Goal: Task Accomplishment & Management: Manage account settings

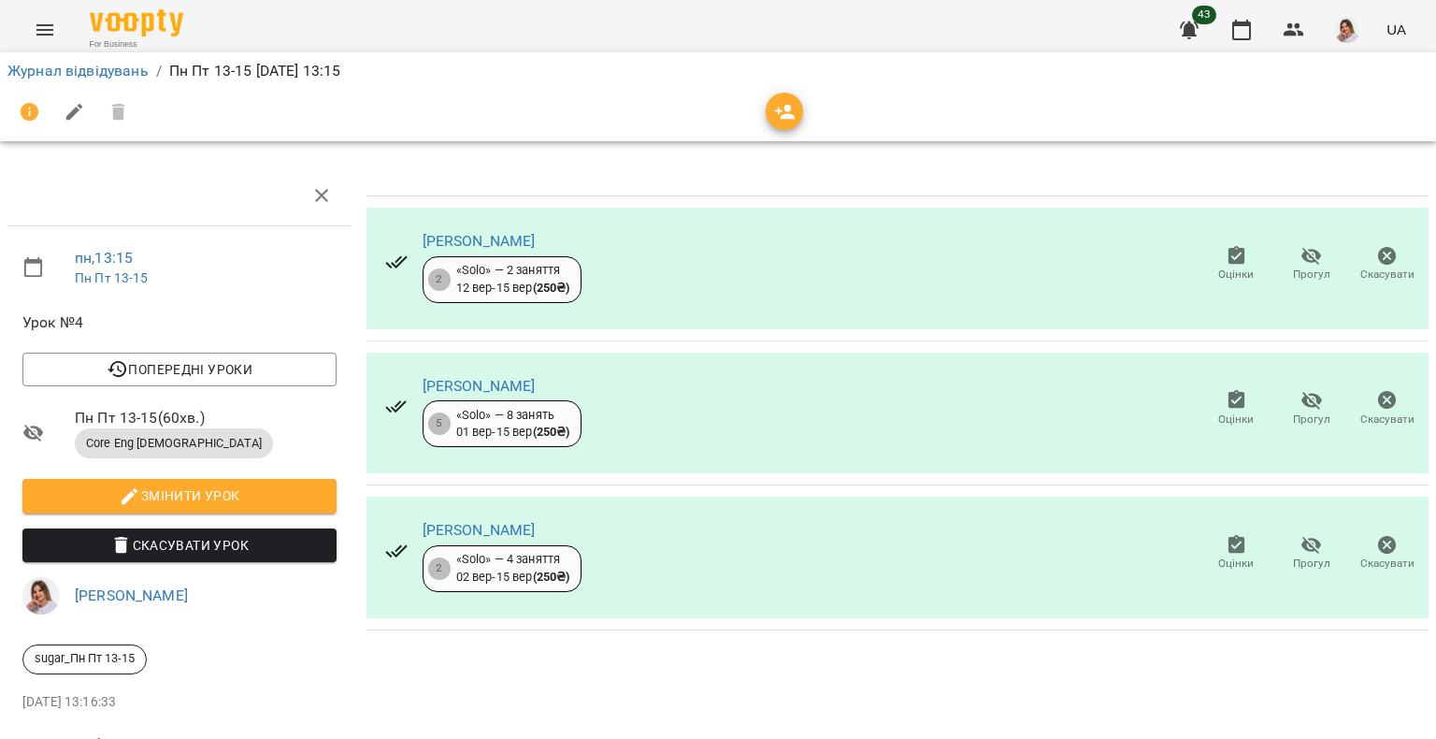
click at [1228, 551] on icon "button" at bounding box center [1236, 544] width 17 height 19
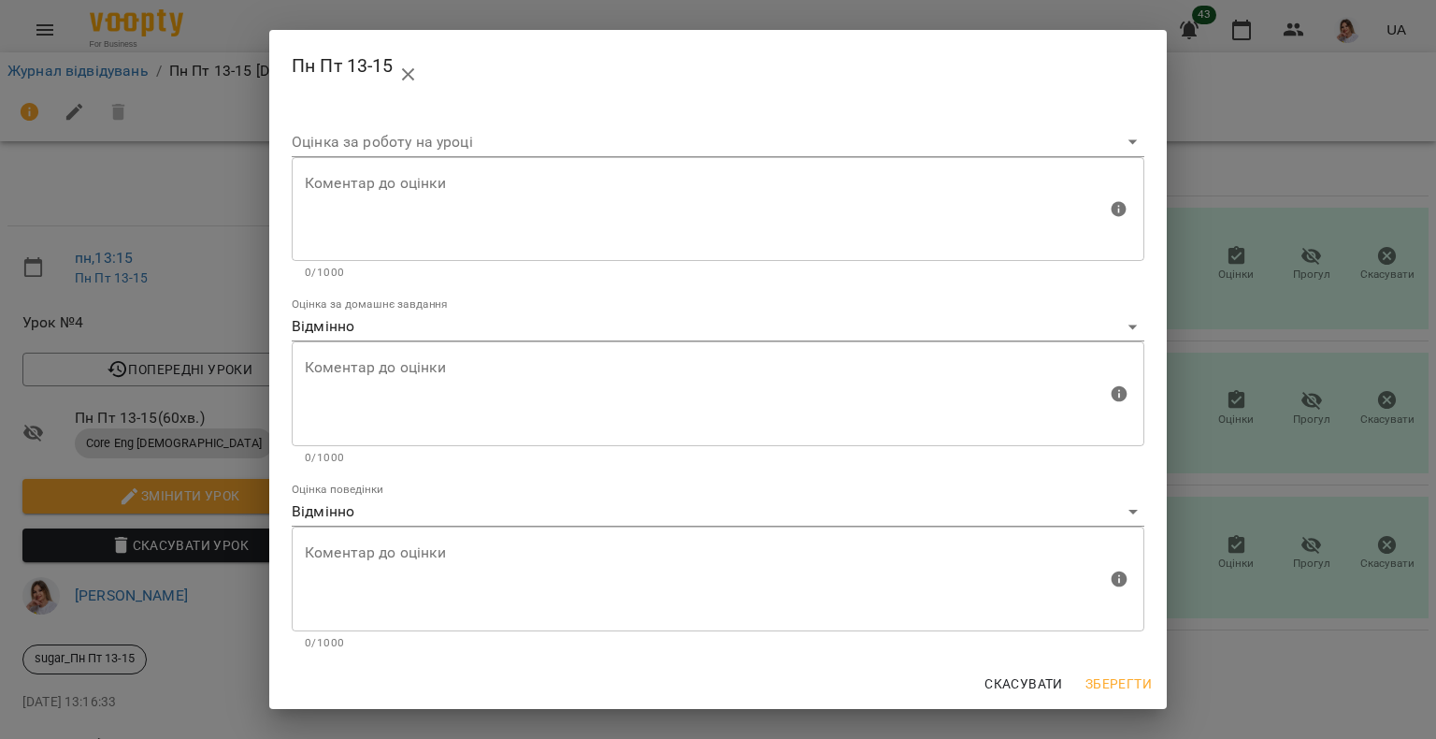
click at [1219, 551] on div "Пн Пт 13-15 Оцінка за роботу на уроці Коментар до оцінки Коментар до оцінки 0/1…" at bounding box center [718, 369] width 1436 height 739
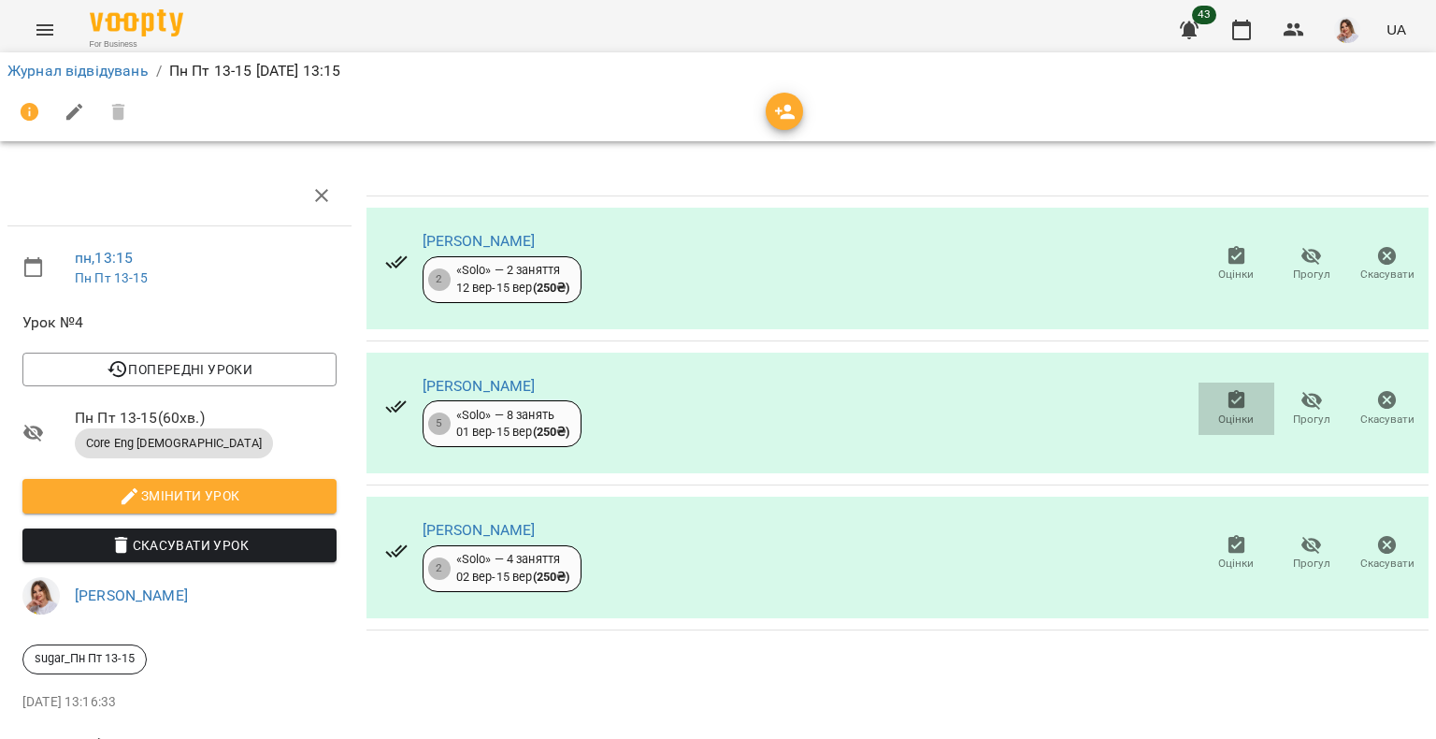
click at [1223, 386] on button "Оцінки" at bounding box center [1237, 408] width 76 height 52
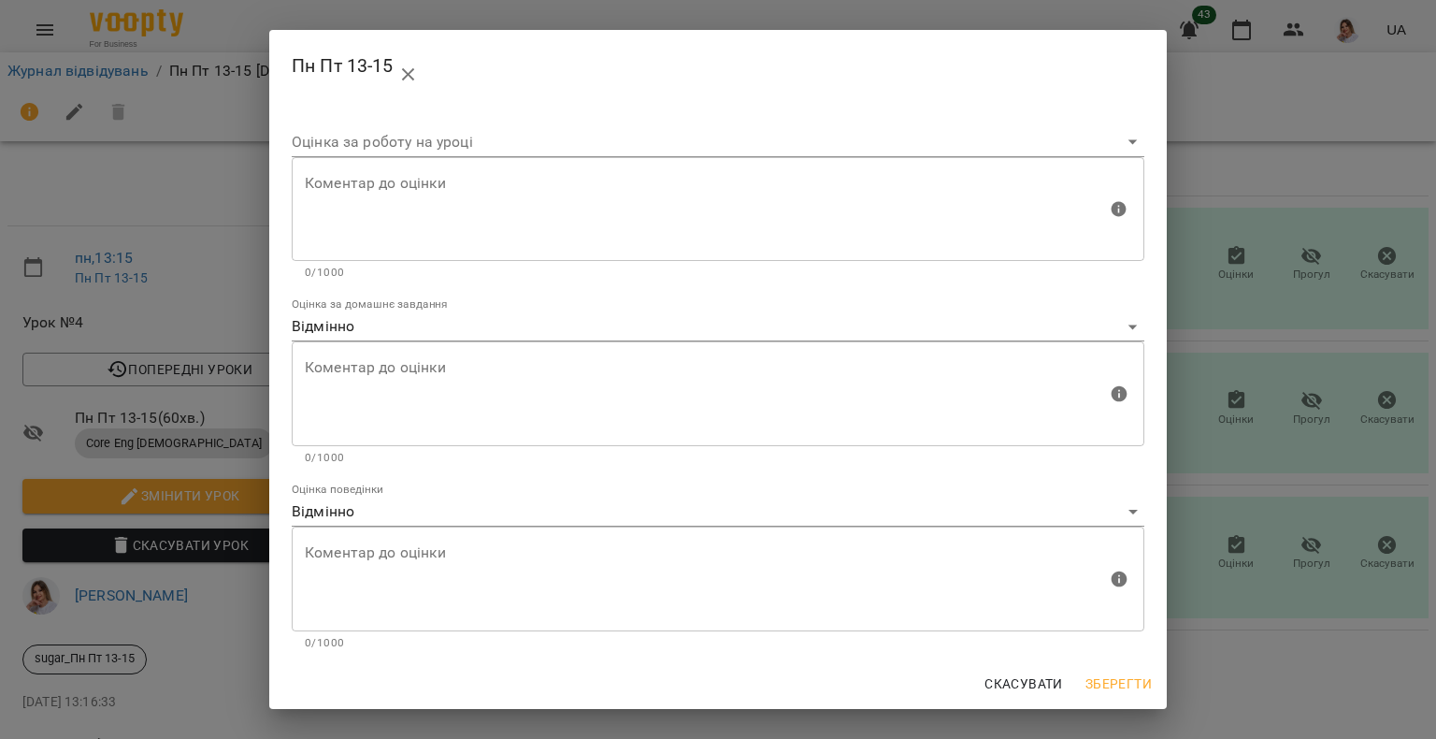
click at [1223, 386] on div "Пн Пт 13-15 Оцінка за роботу на уроці Коментар до оцінки Коментар до оцінки 0/1…" at bounding box center [718, 369] width 1436 height 739
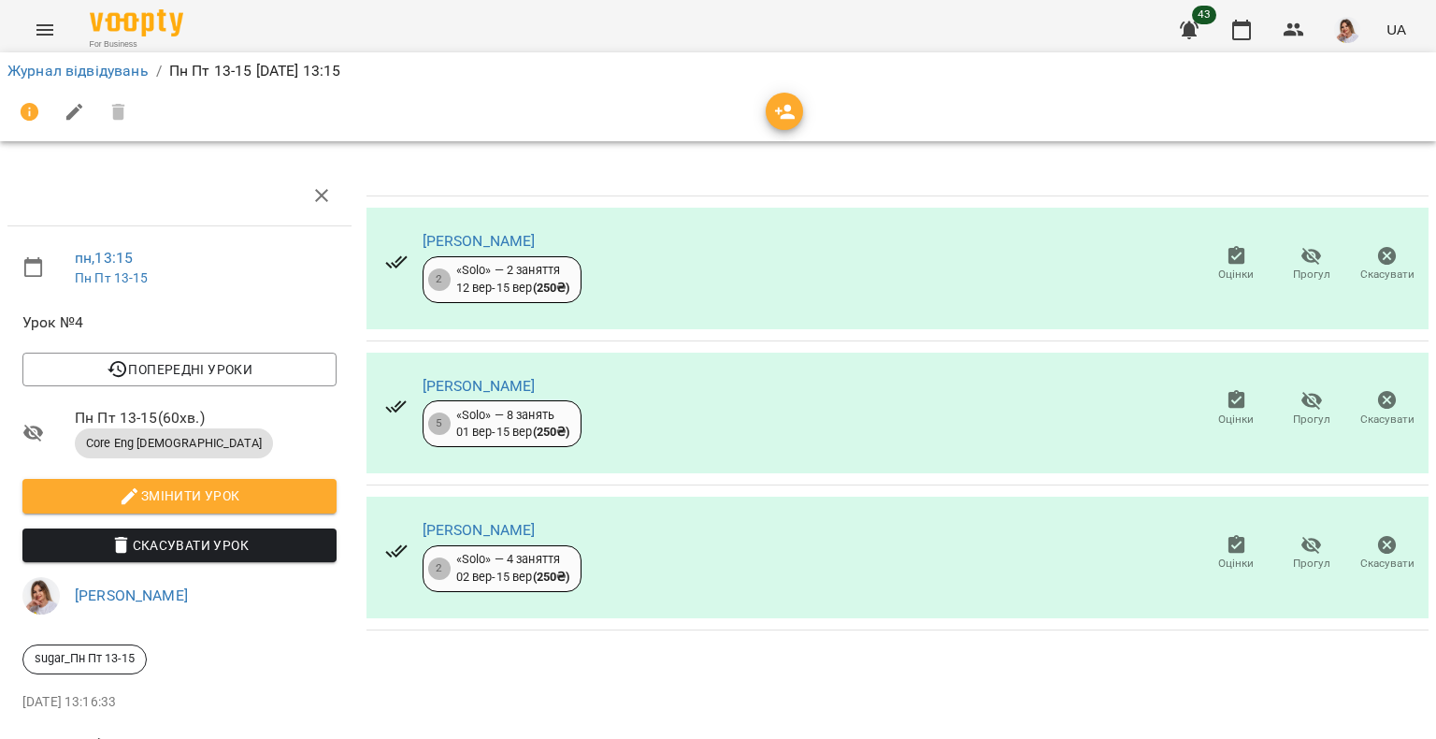
click at [1231, 262] on icon "button" at bounding box center [1236, 255] width 17 height 19
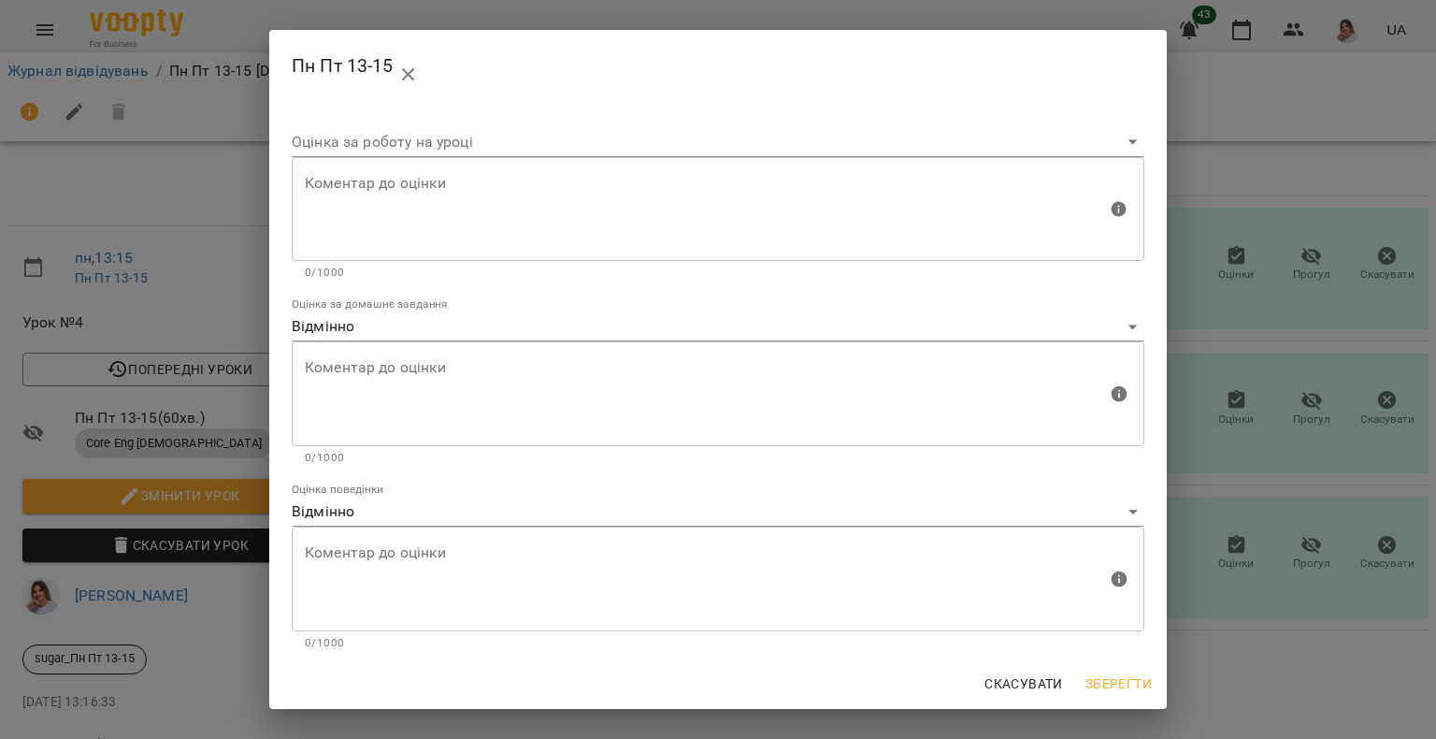
click at [1231, 262] on div "Пн Пт 13-15 Оцінка за роботу на уроці Коментар до оцінки Коментар до оцінки 0/1…" at bounding box center [718, 369] width 1436 height 739
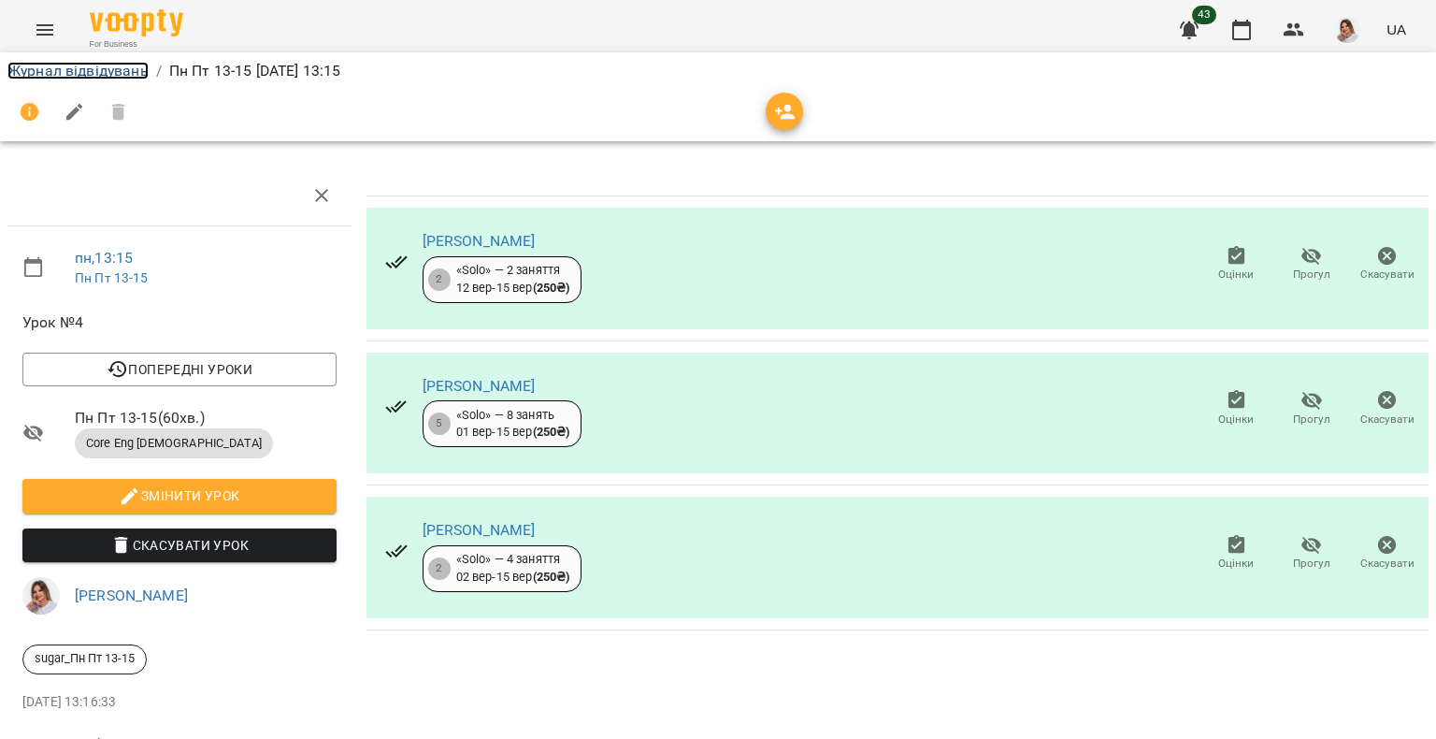
click at [76, 65] on link "Журнал відвідувань" at bounding box center [77, 71] width 141 height 18
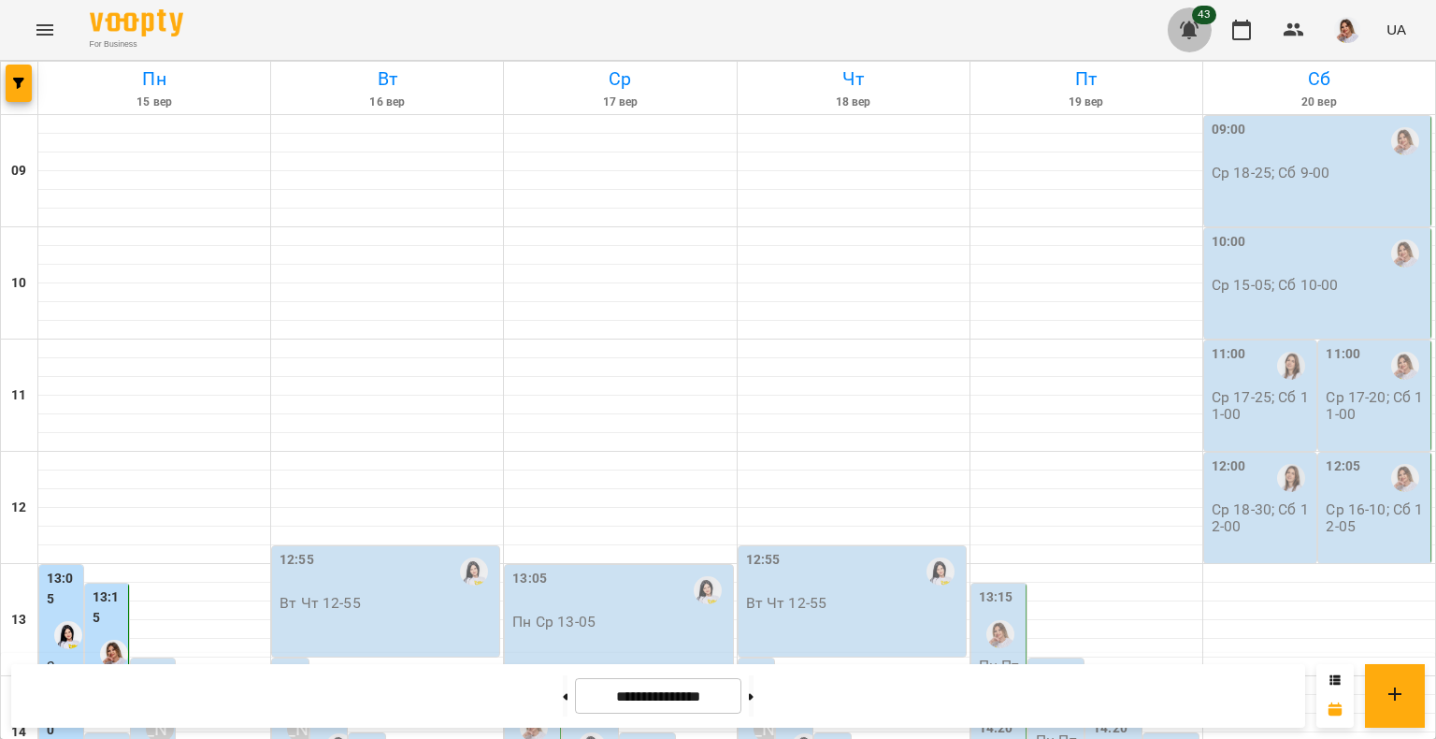
click at [1183, 22] on icon "button" at bounding box center [1189, 30] width 22 height 22
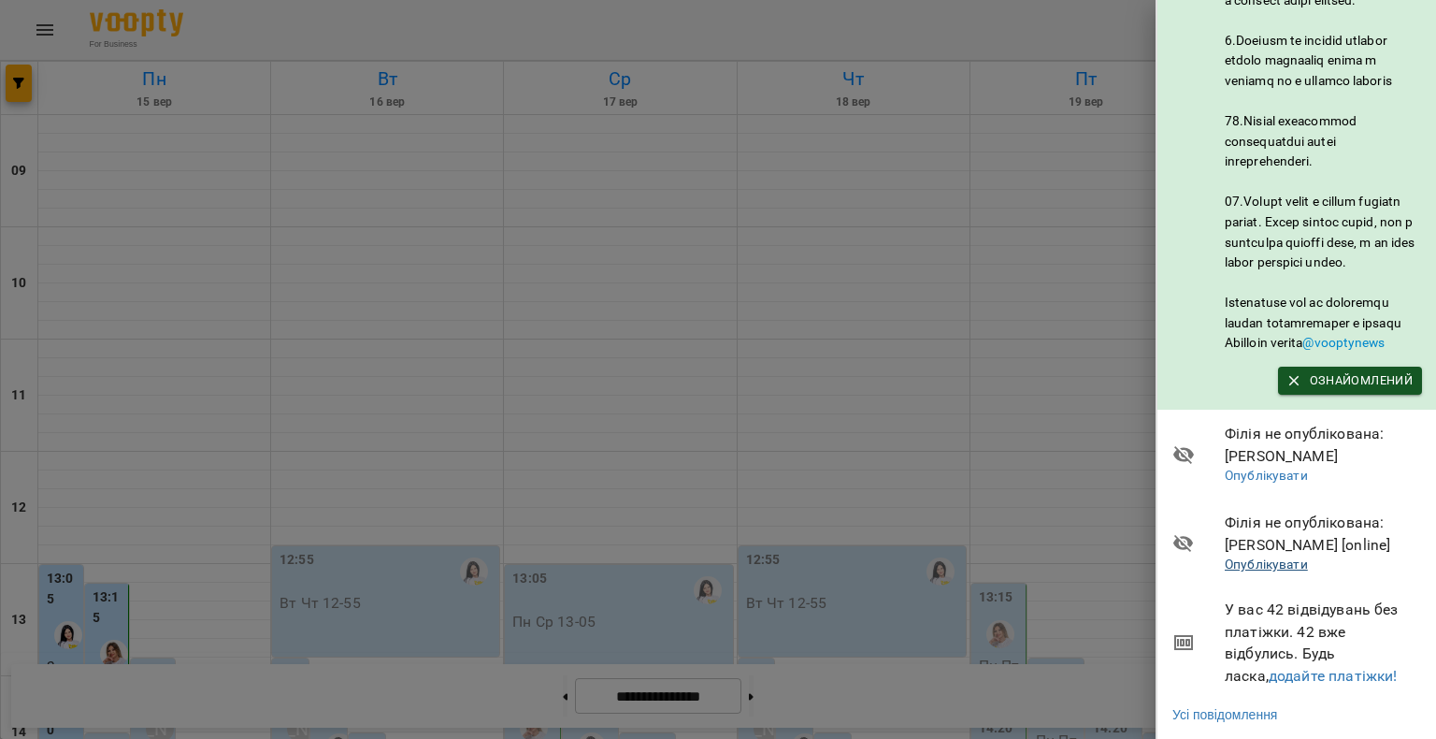
scroll to position [1117, 0]
click at [1300, 667] on link "додайте платіжки!" at bounding box center [1333, 676] width 129 height 18
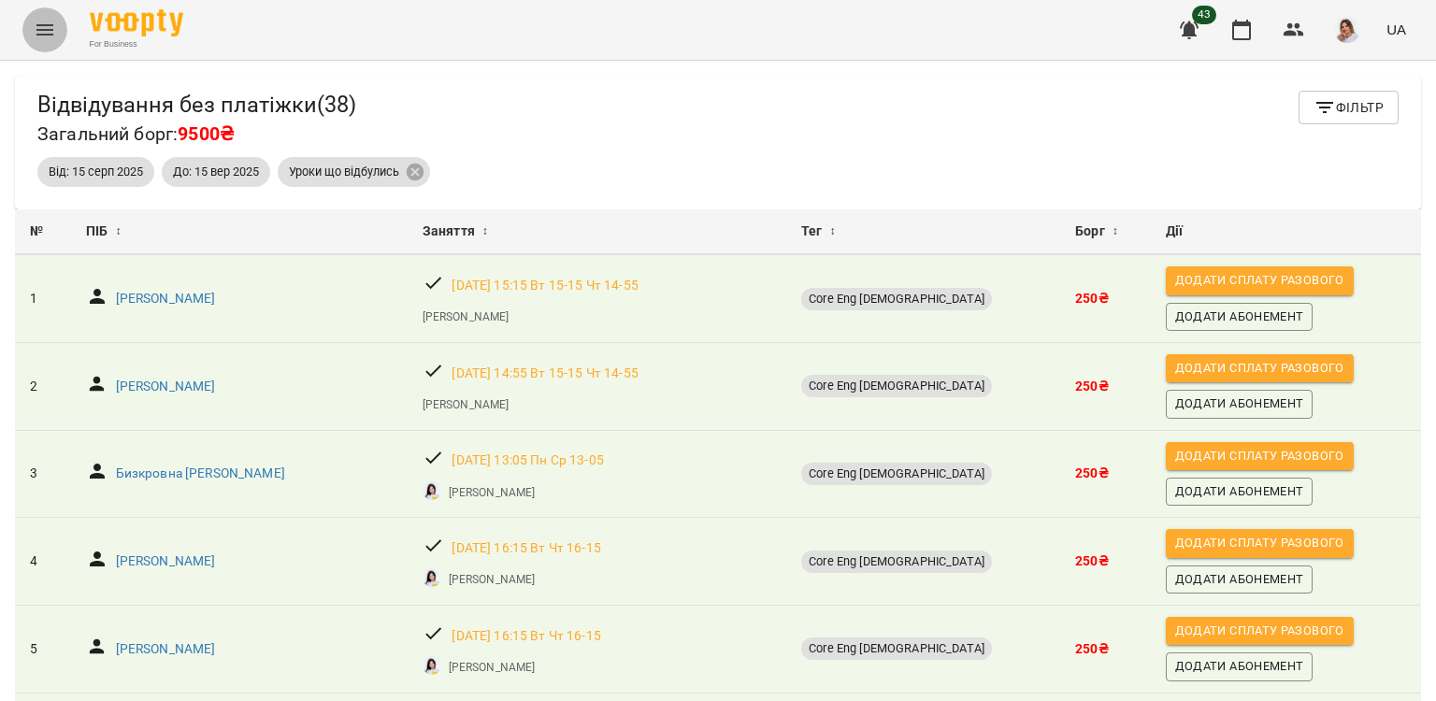
click at [26, 14] on button "Menu" at bounding box center [44, 29] width 45 height 45
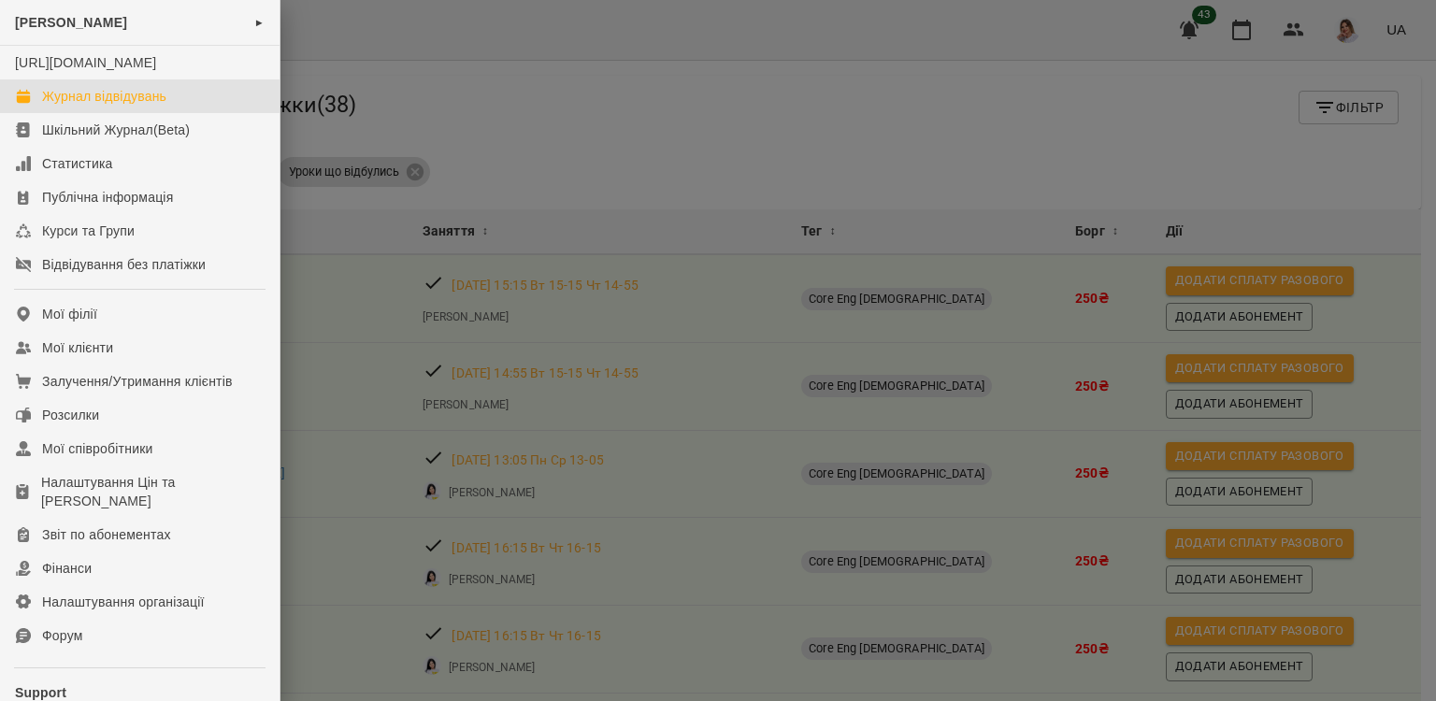
click at [76, 106] on div "Журнал відвідувань" at bounding box center [104, 96] width 124 height 19
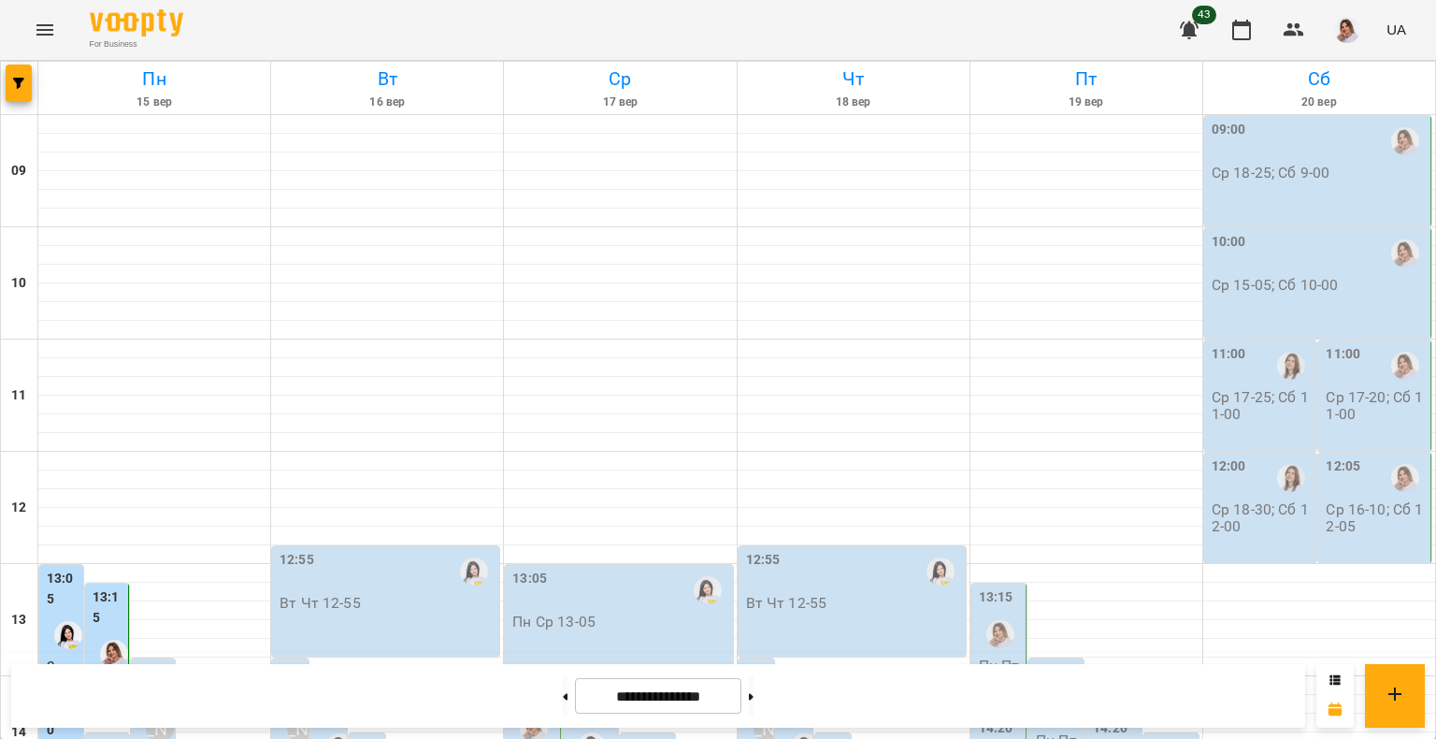
scroll to position [374, 0]
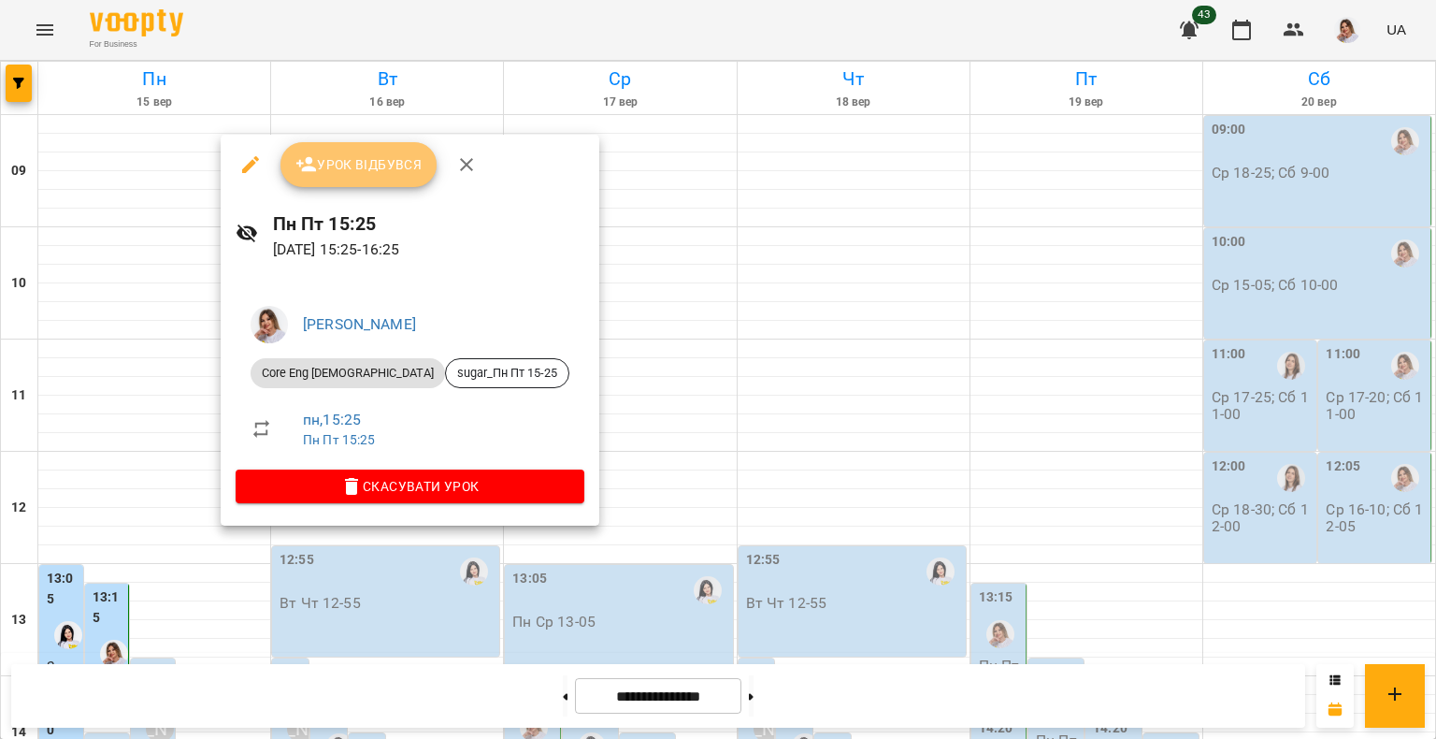
click at [369, 161] on span "Урок відбувся" at bounding box center [358, 164] width 127 height 22
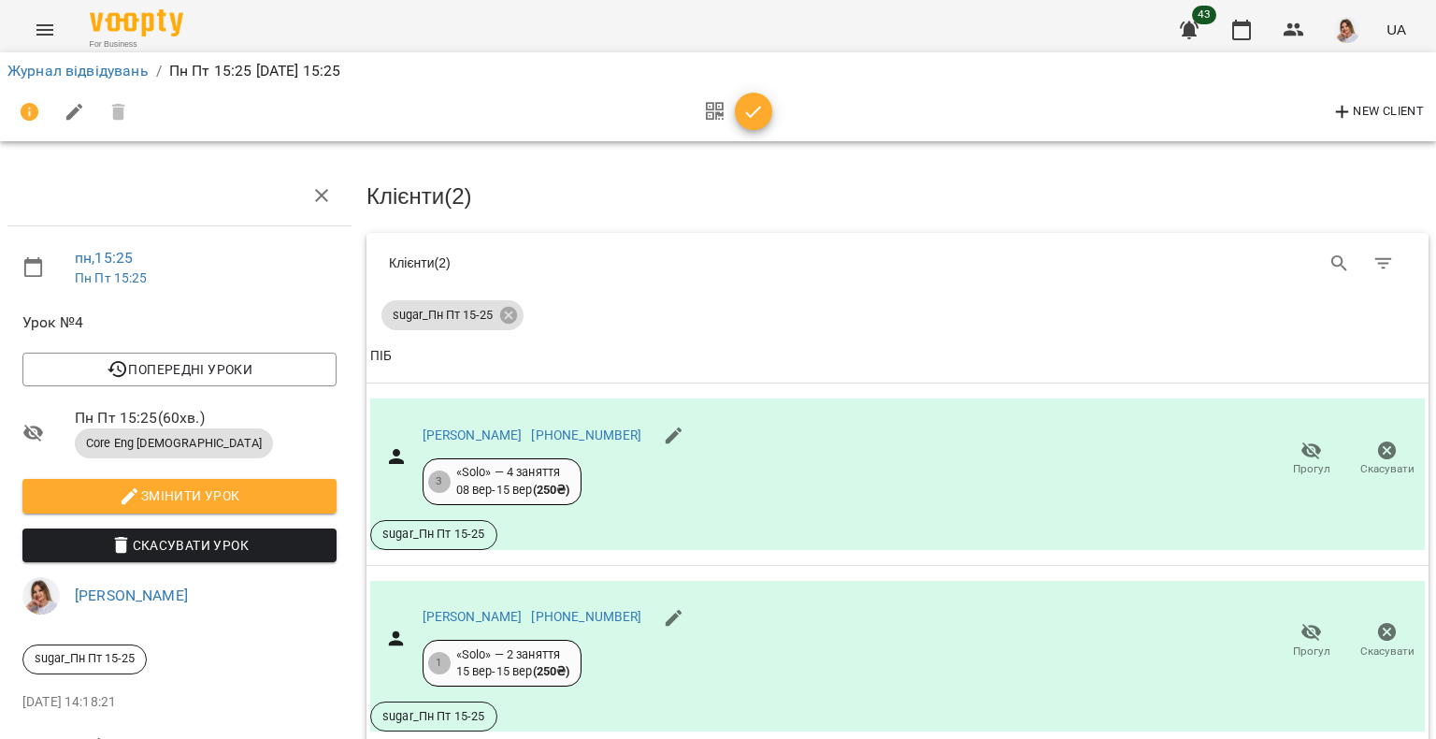
scroll to position [82, 0]
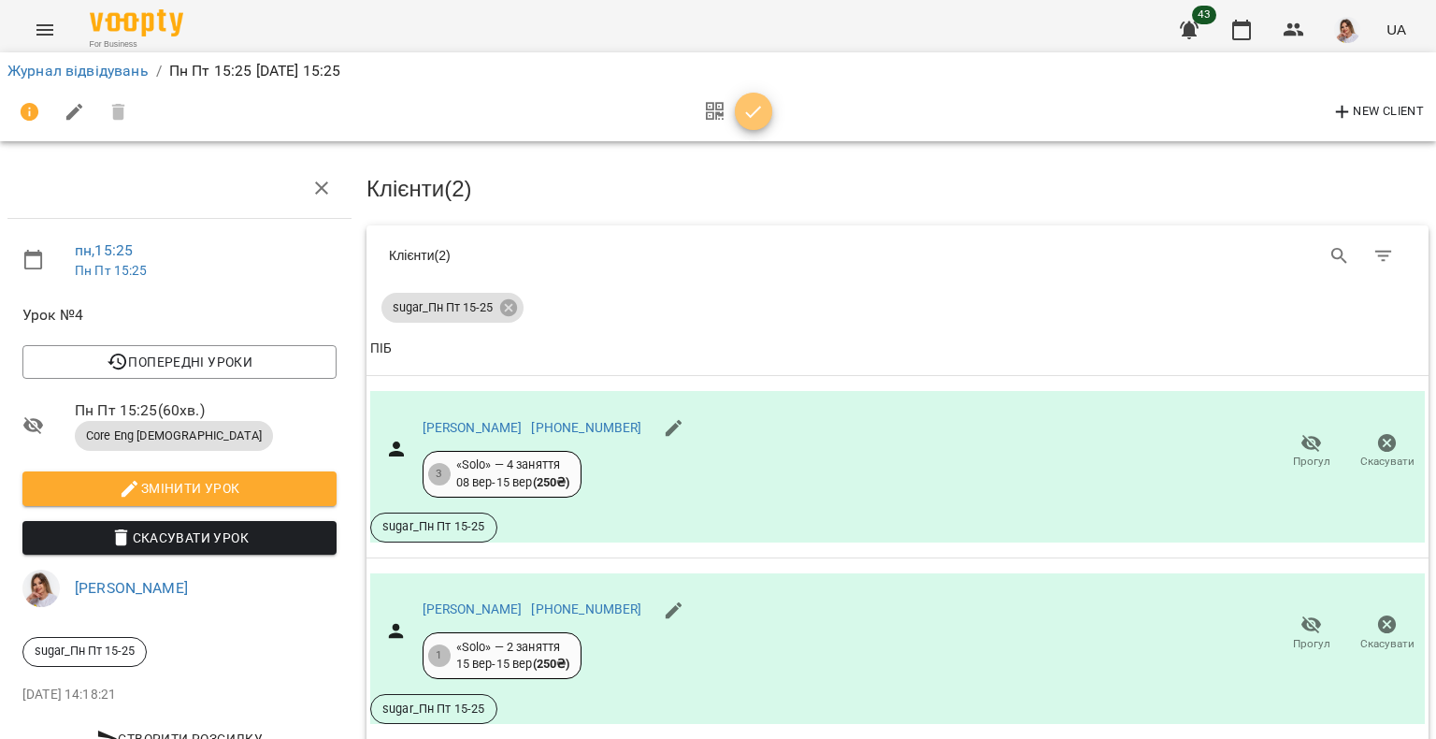
click at [759, 105] on icon "button" at bounding box center [753, 112] width 22 height 22
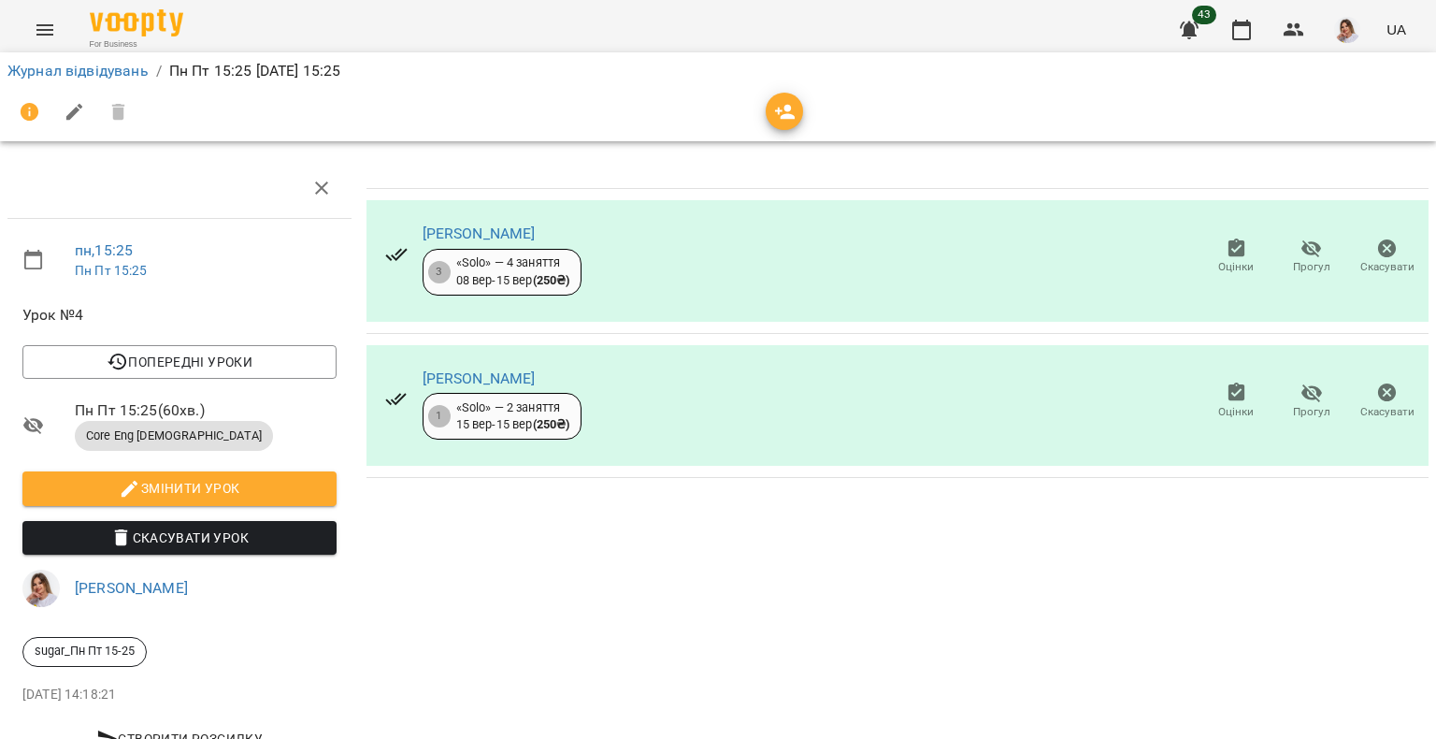
scroll to position [0, 0]
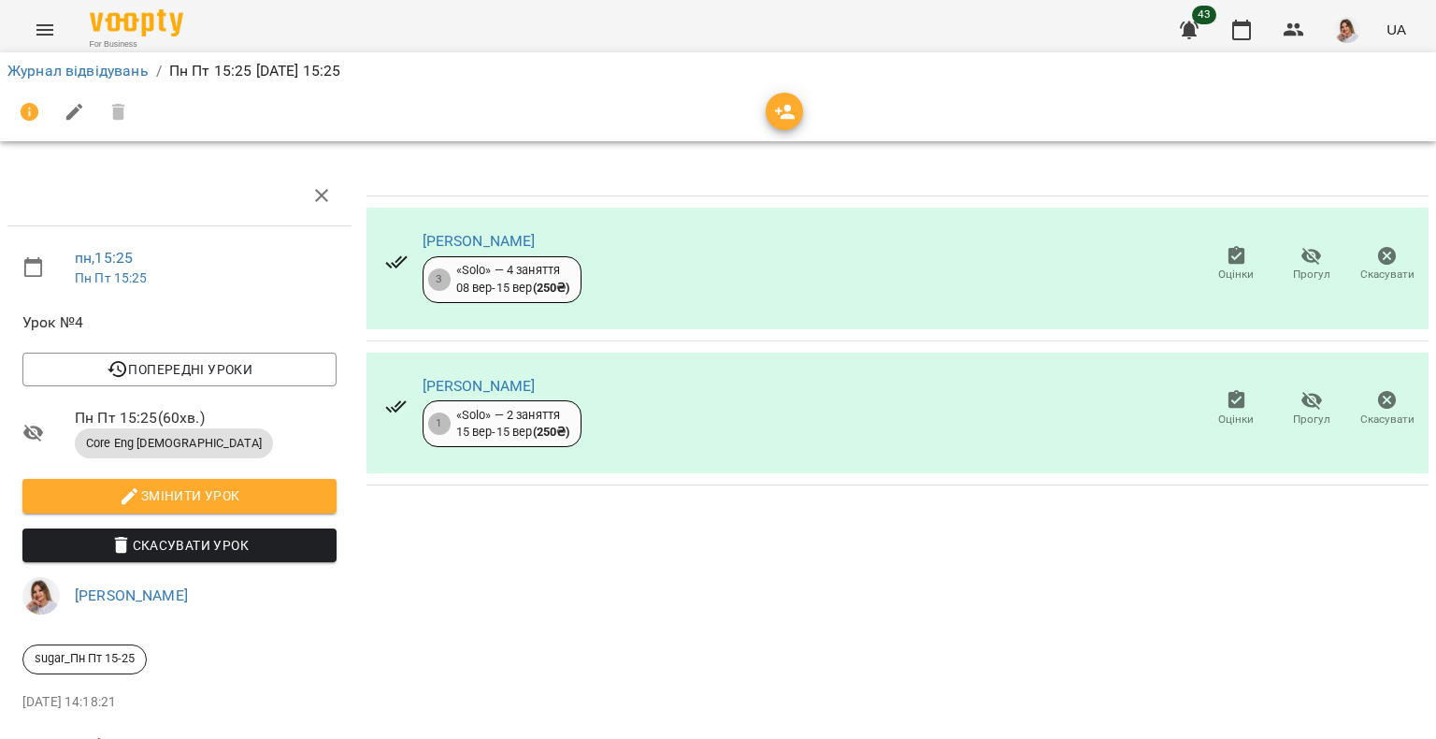
click at [629, 579] on div "Шальков Андрій Олександрович 3 «Solo» — 4 заняття 08 вер - 15 вер ( 250 ₴ ) Оці…" at bounding box center [897, 471] width 1077 height 627
click at [58, 24] on button "Menu" at bounding box center [44, 29] width 45 height 45
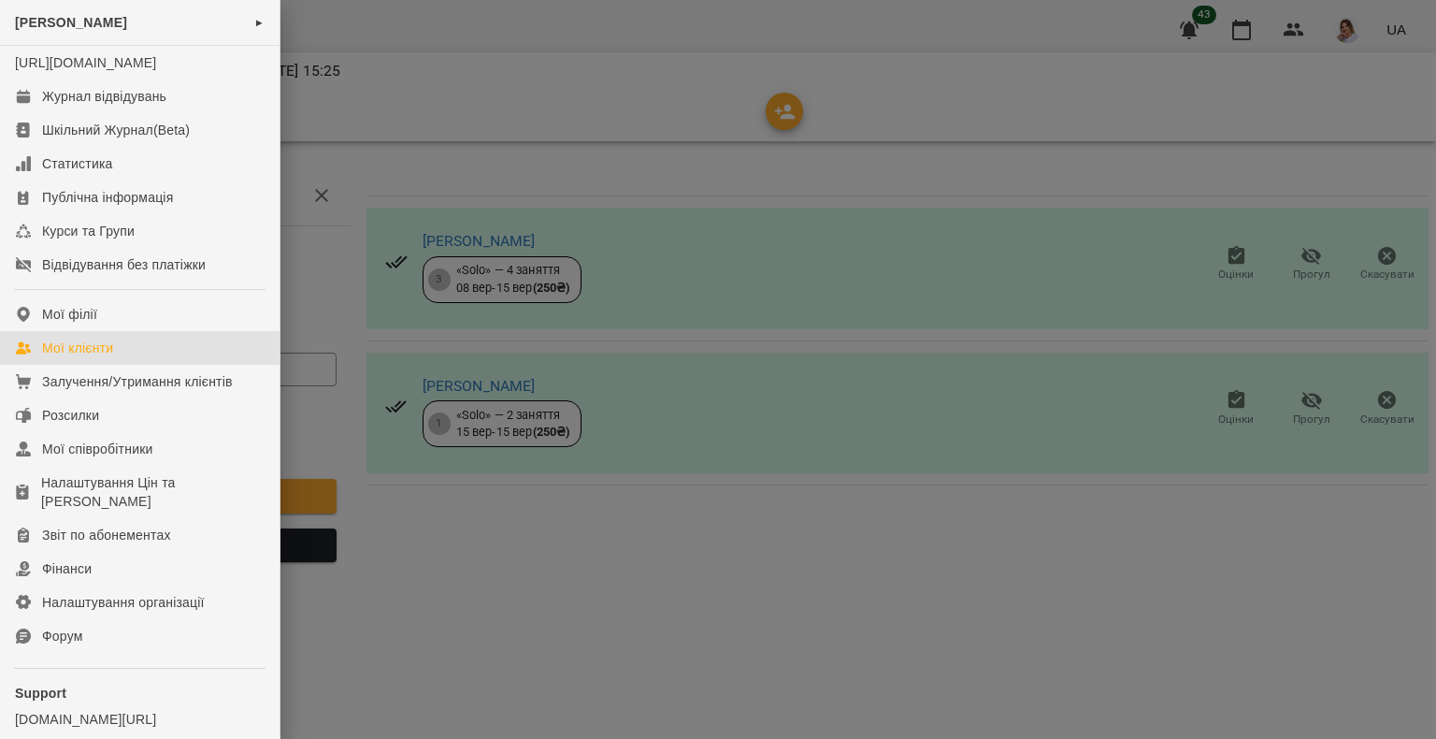
click at [141, 365] on link "Мої клієнти" at bounding box center [140, 348] width 280 height 34
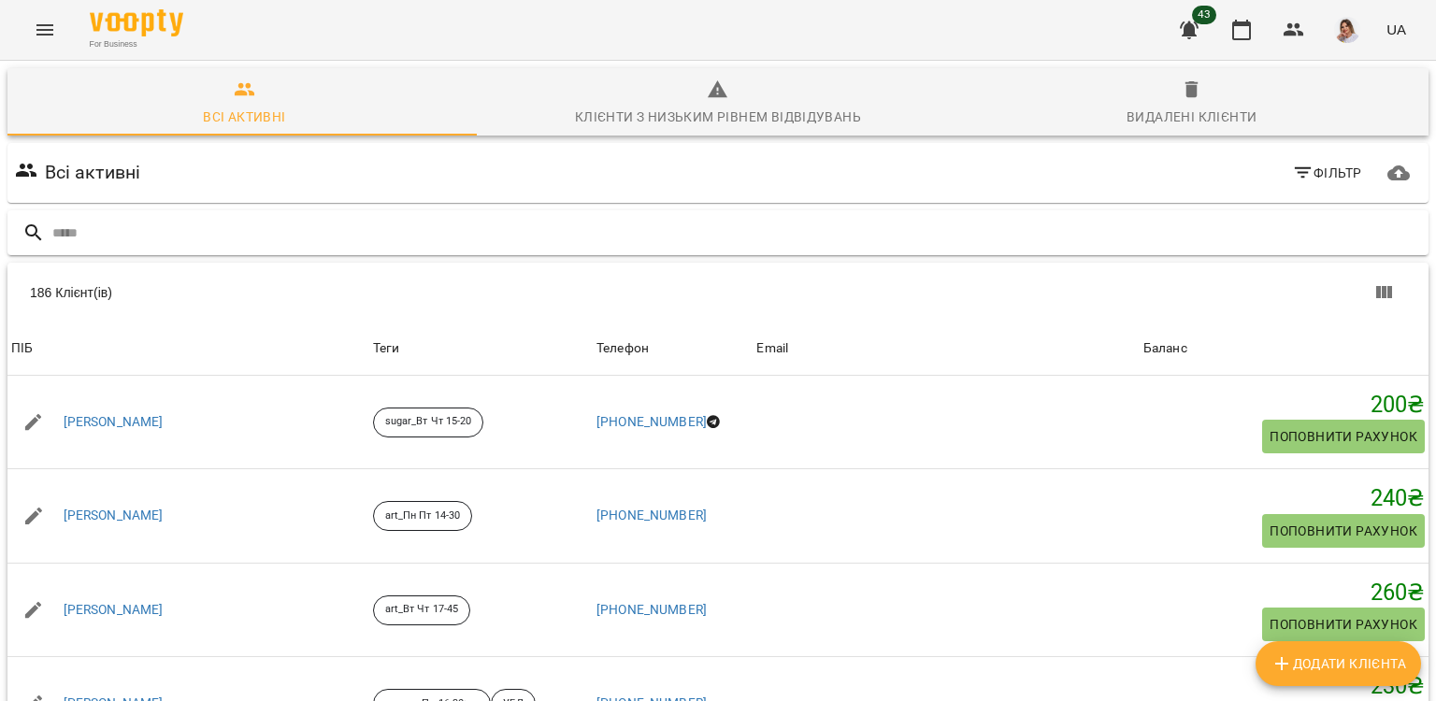
click at [271, 219] on input "text" at bounding box center [736, 233] width 1369 height 31
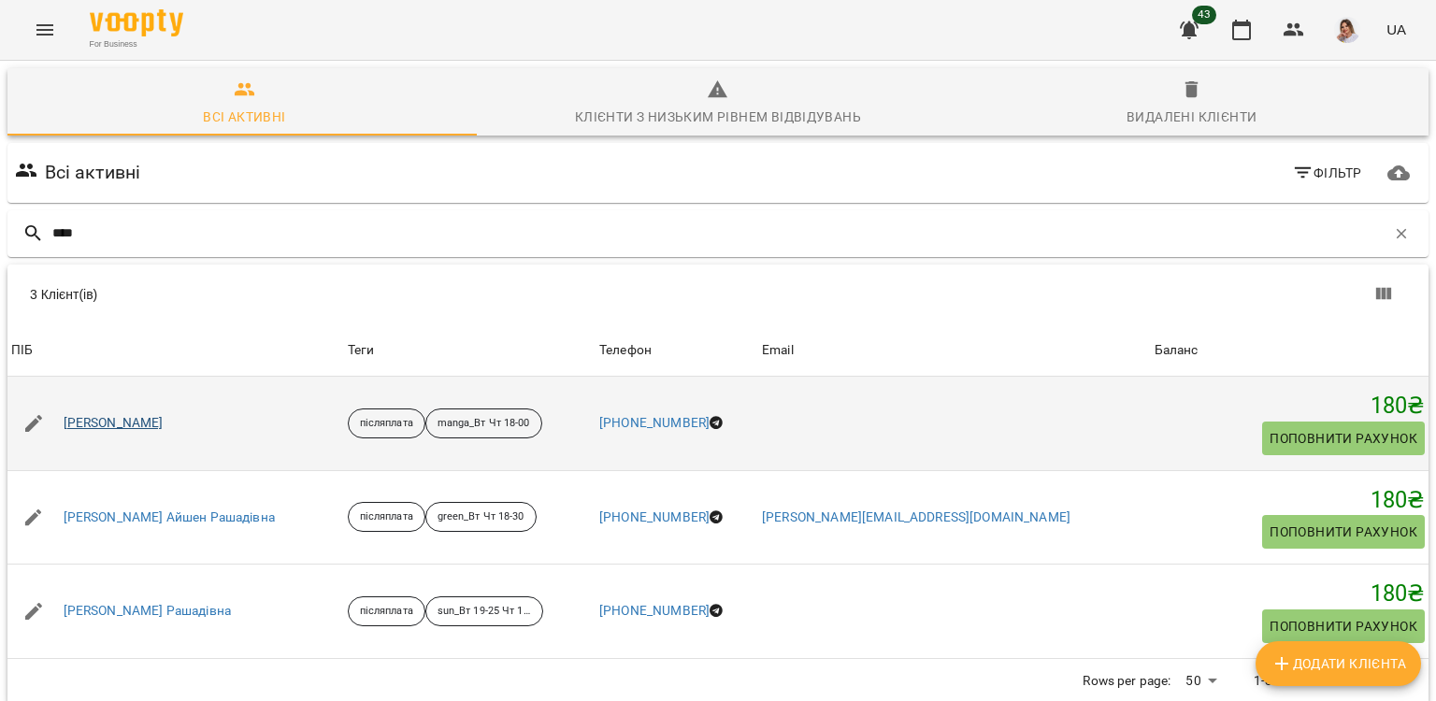
type input "****"
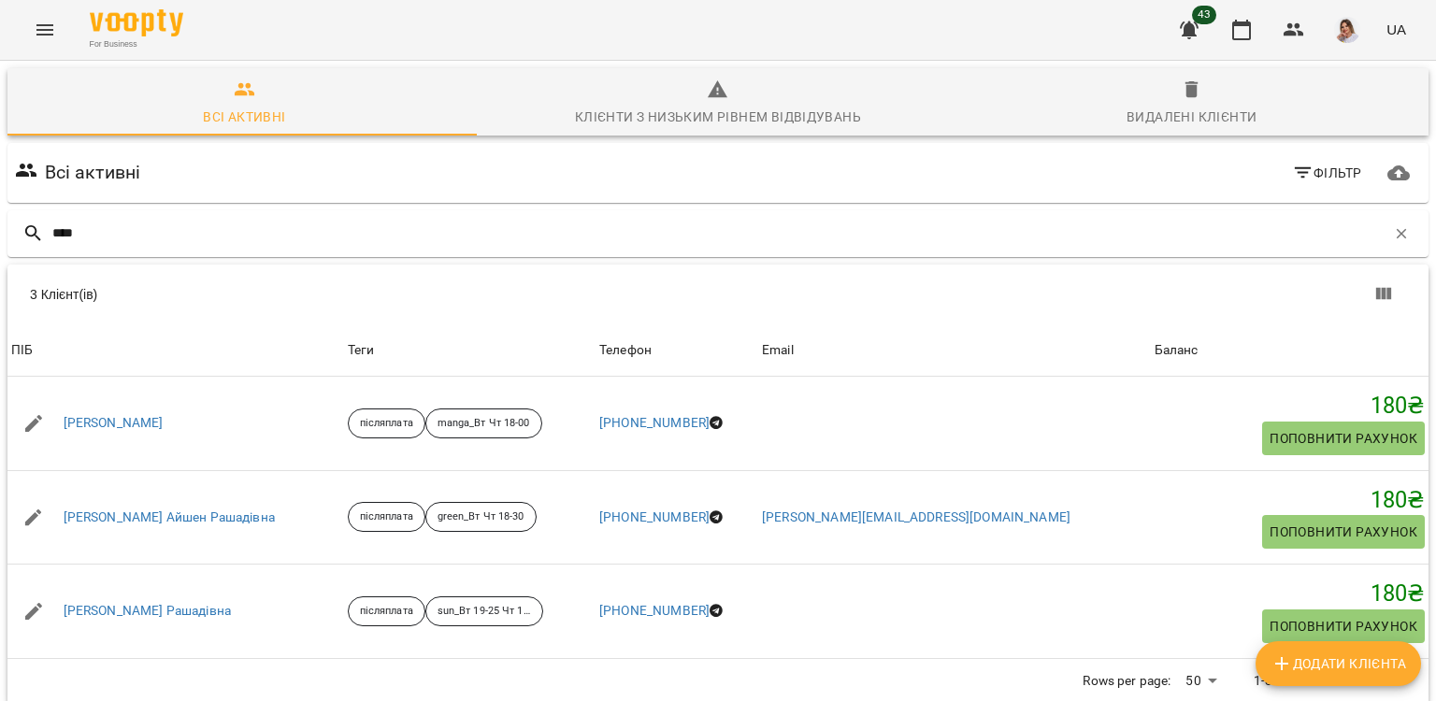
click at [49, 31] on icon "Menu" at bounding box center [45, 30] width 22 height 22
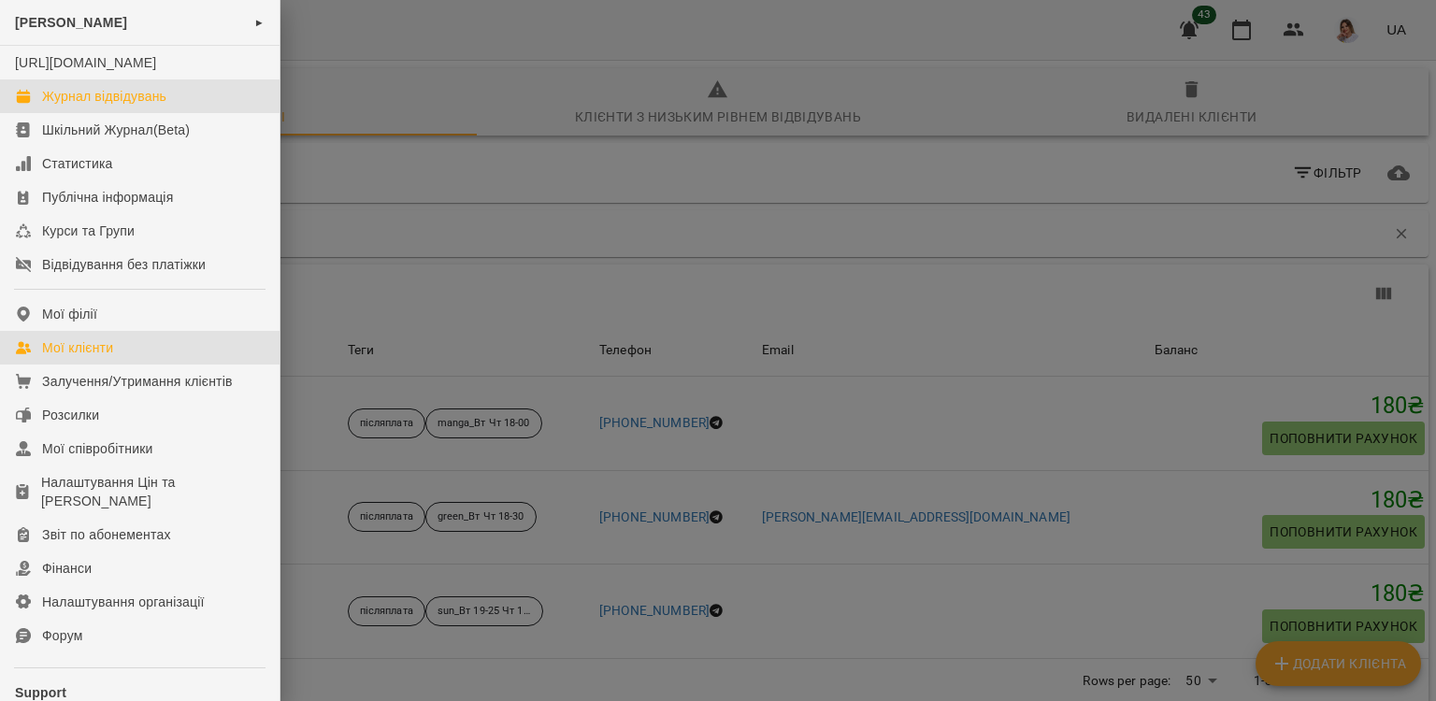
click at [75, 106] on div "Журнал відвідувань" at bounding box center [104, 96] width 124 height 19
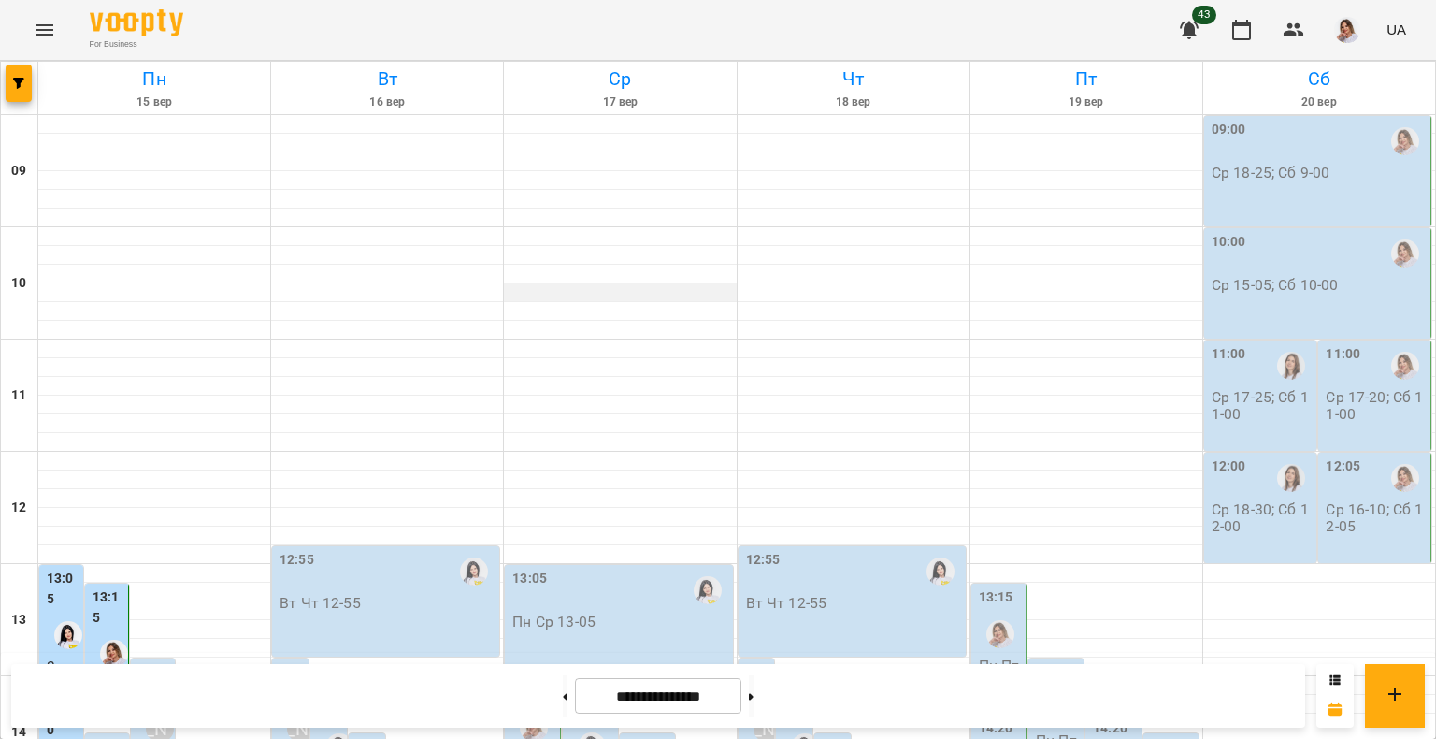
scroll to position [655, 0]
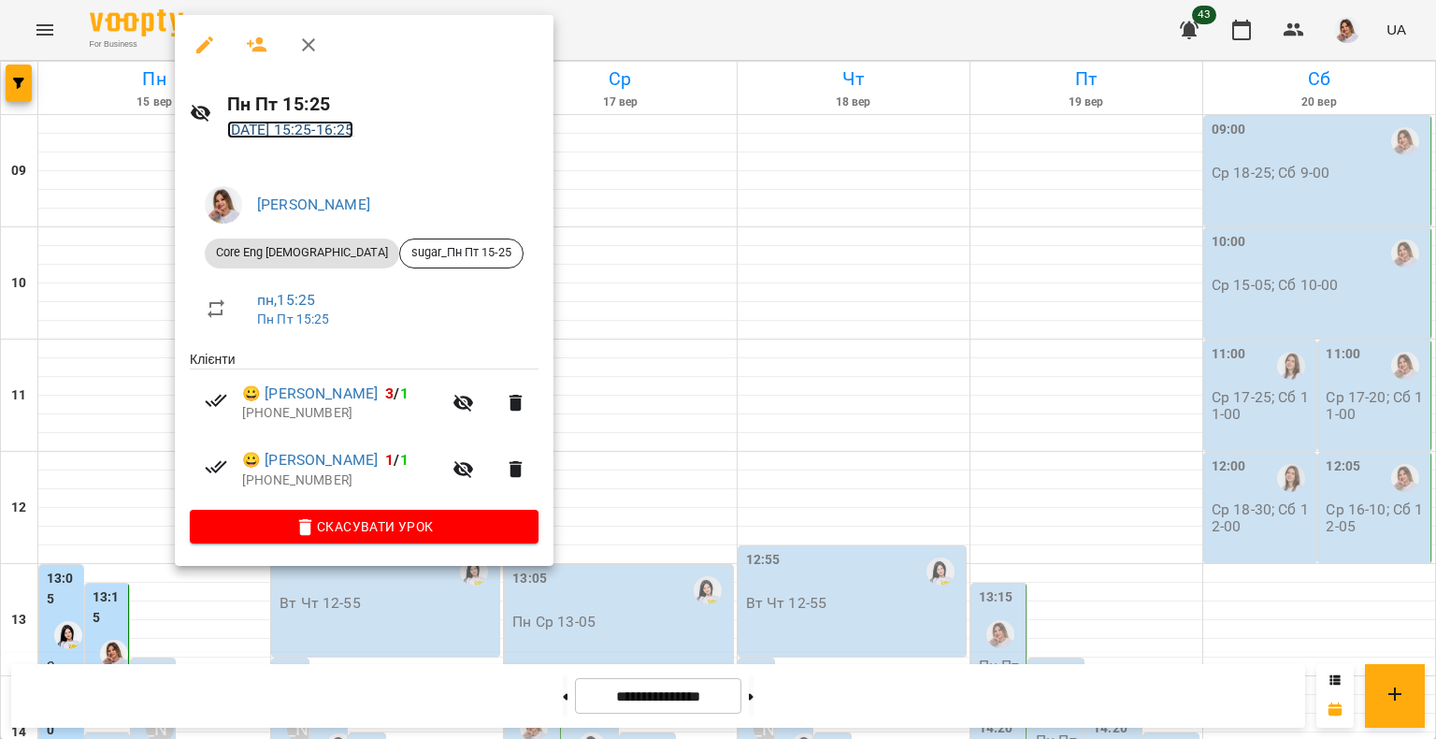
click at [354, 127] on link "15 вер 2025 15:25 - 16:25" at bounding box center [290, 130] width 127 height 18
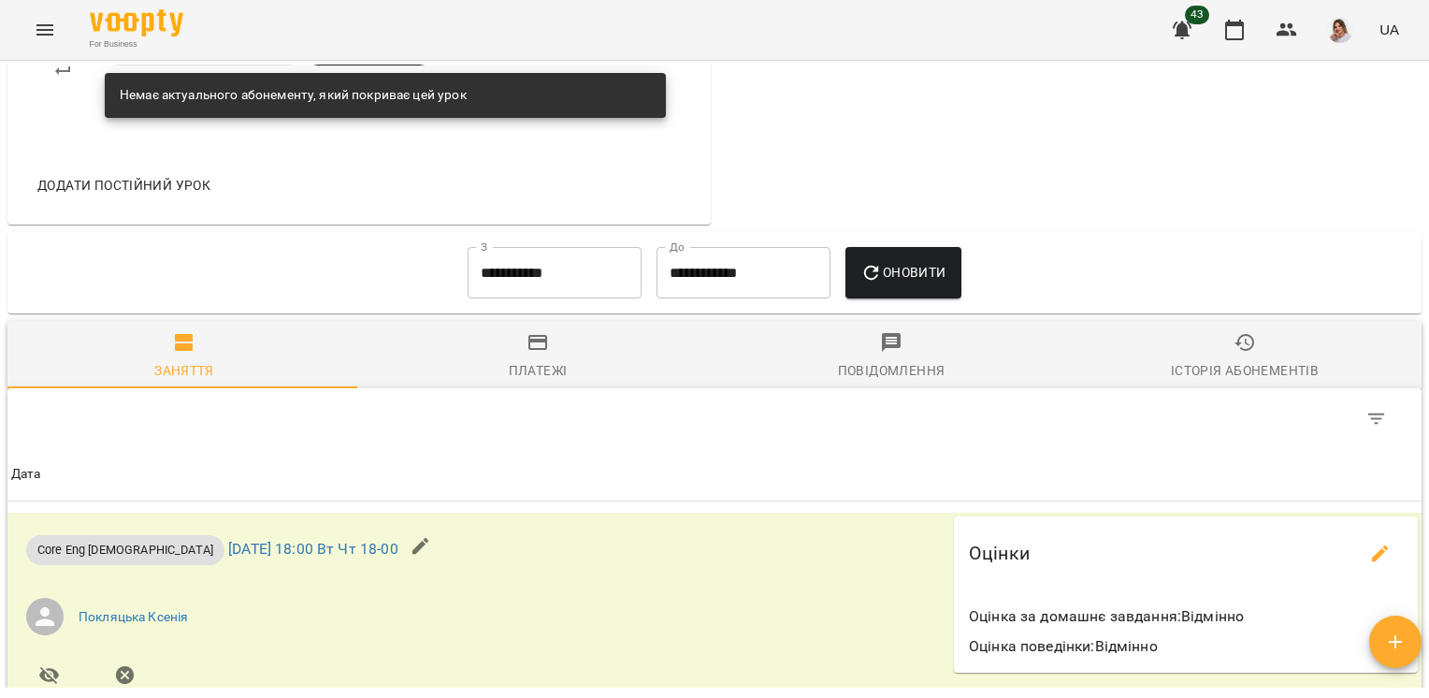
scroll to position [1403, 0]
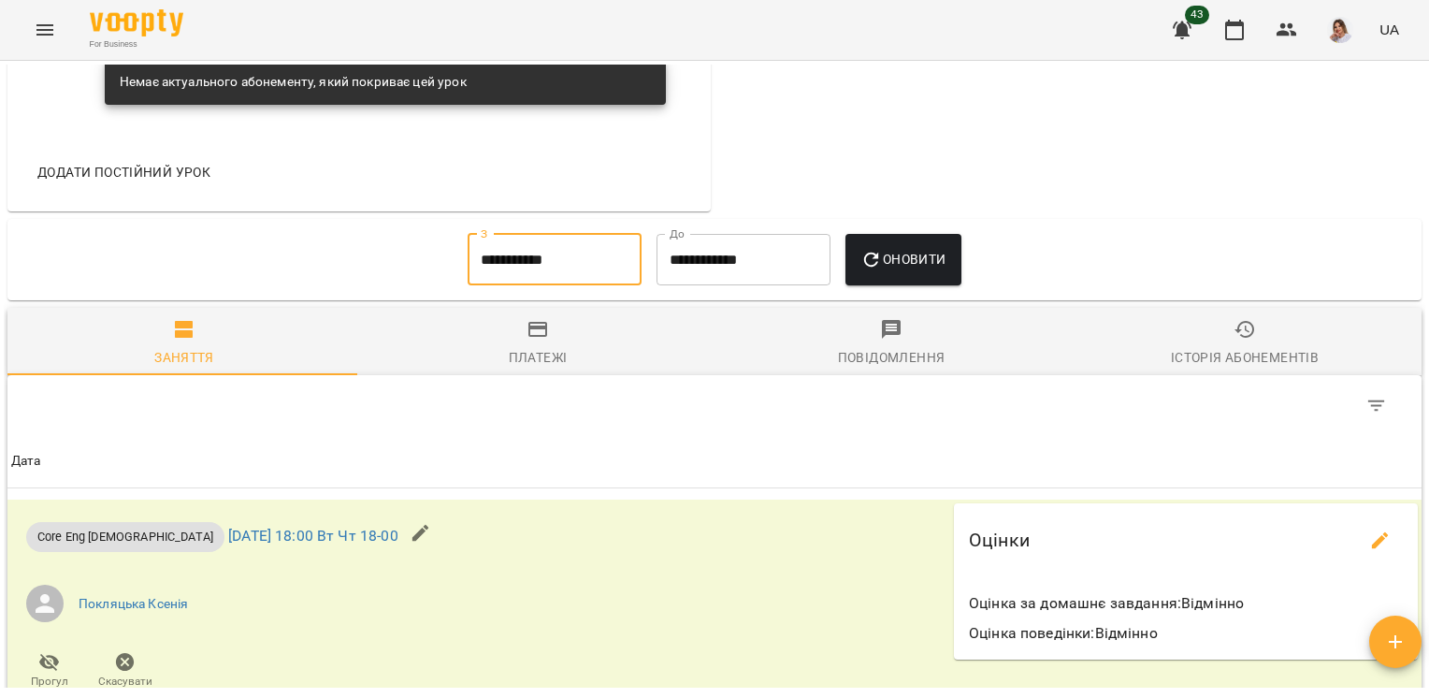
click at [501, 271] on input "**********" at bounding box center [555, 260] width 174 height 52
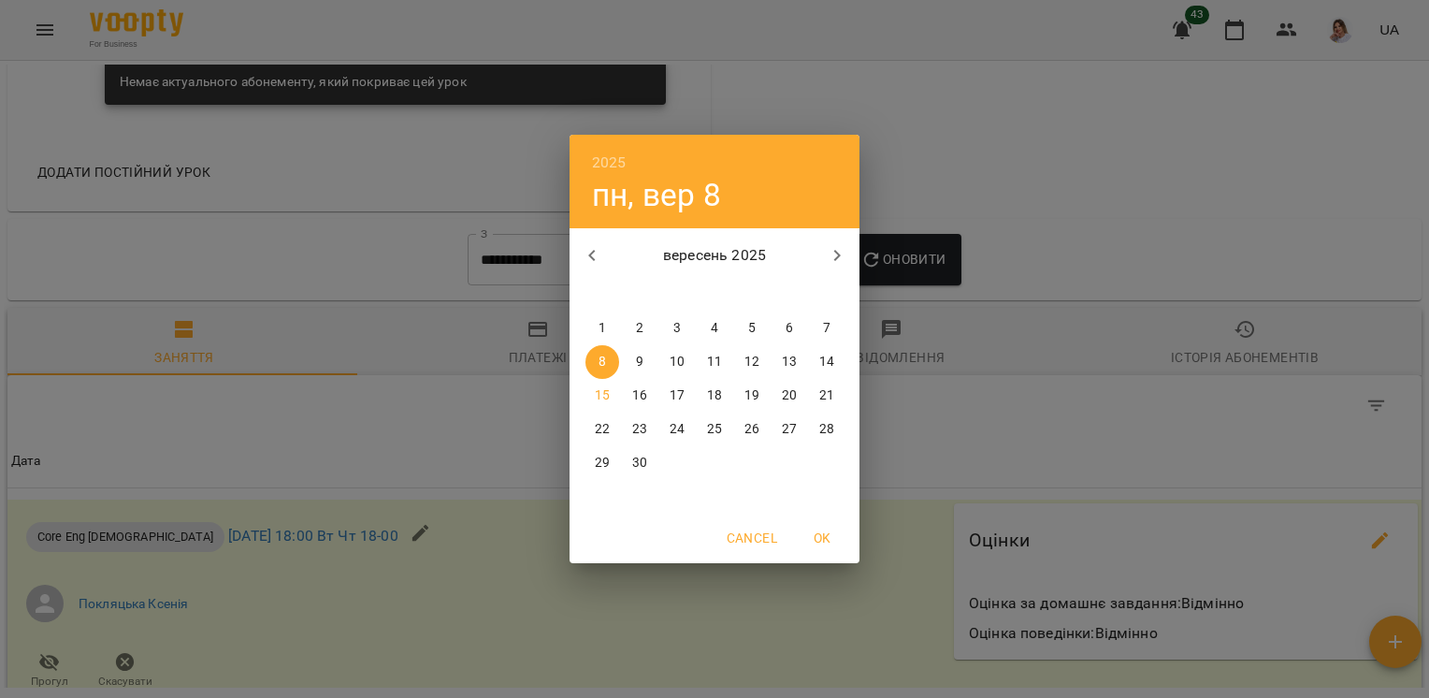
click at [583, 251] on icon "button" at bounding box center [592, 255] width 22 height 22
click at [603, 417] on button "18" at bounding box center [602, 429] width 34 height 34
type input "**********"
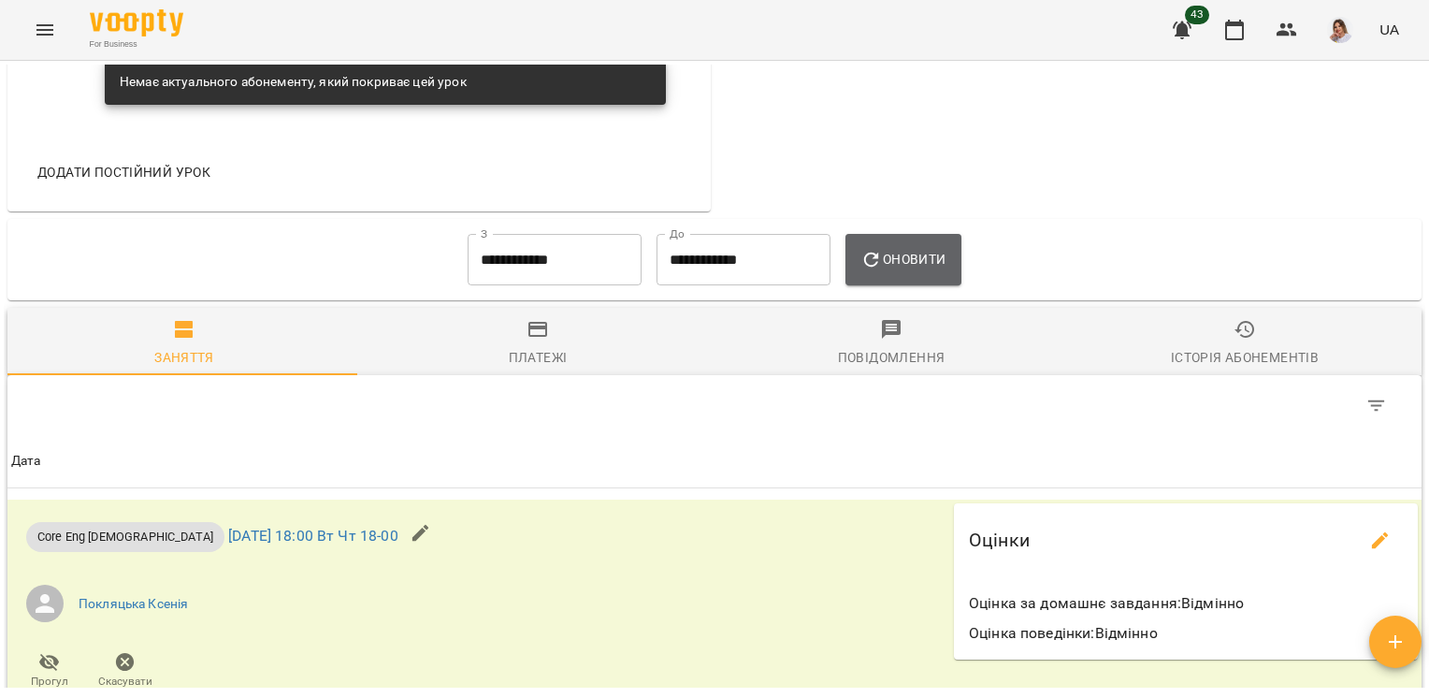
click at [907, 254] on span "Оновити" at bounding box center [902, 259] width 85 height 22
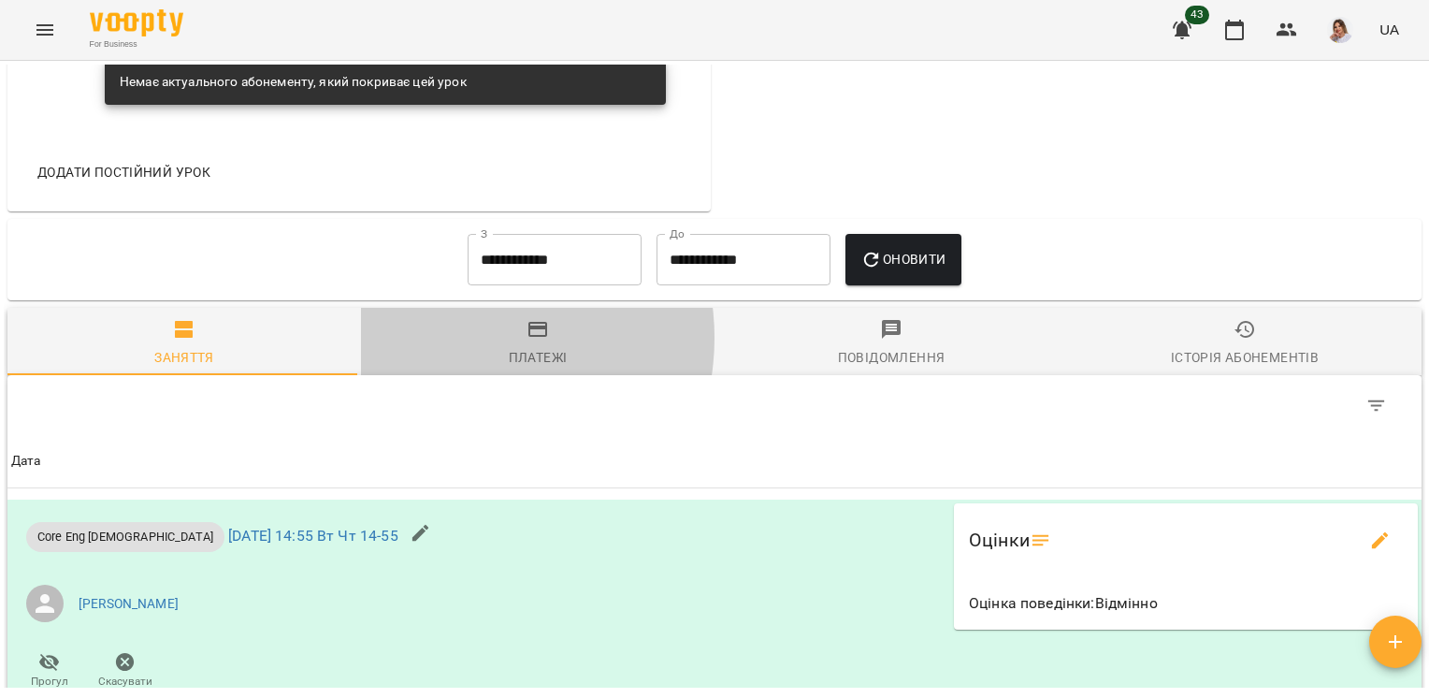
click at [453, 344] on span "Платежі" at bounding box center [537, 343] width 331 height 50
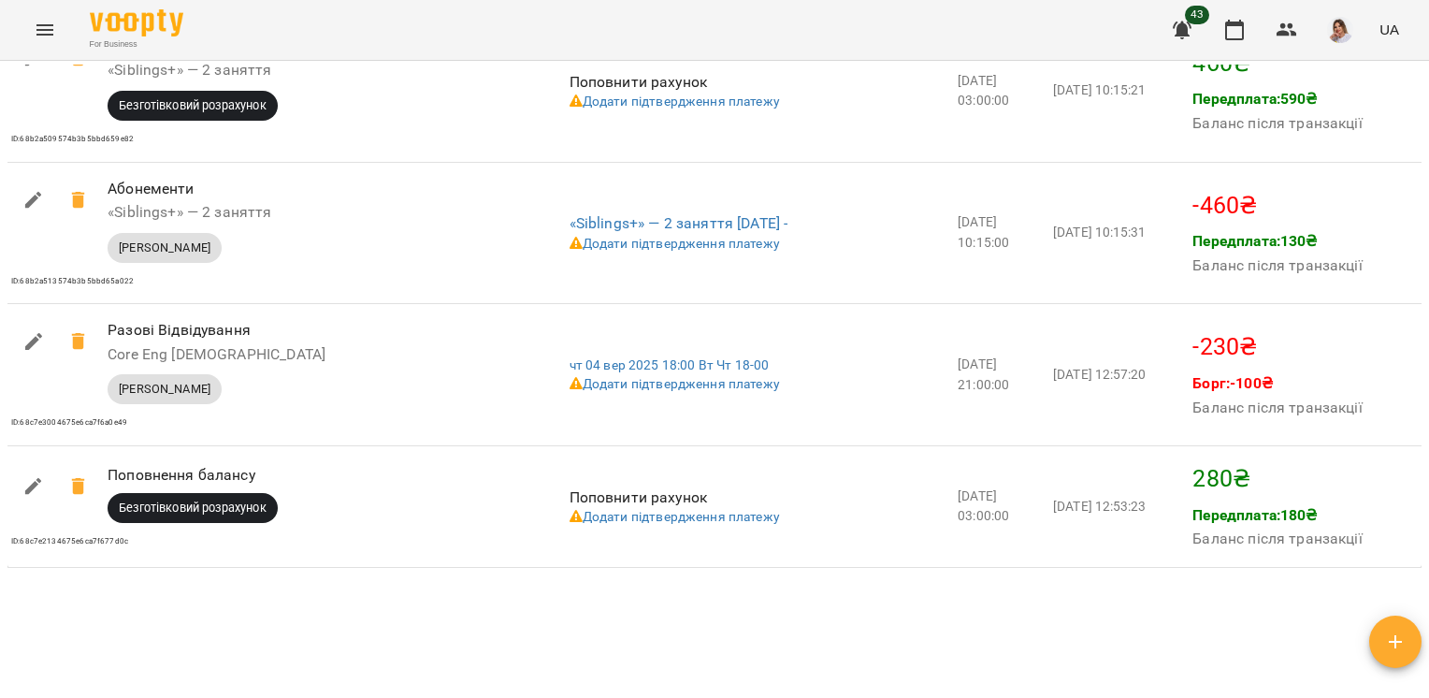
scroll to position [2379, 0]
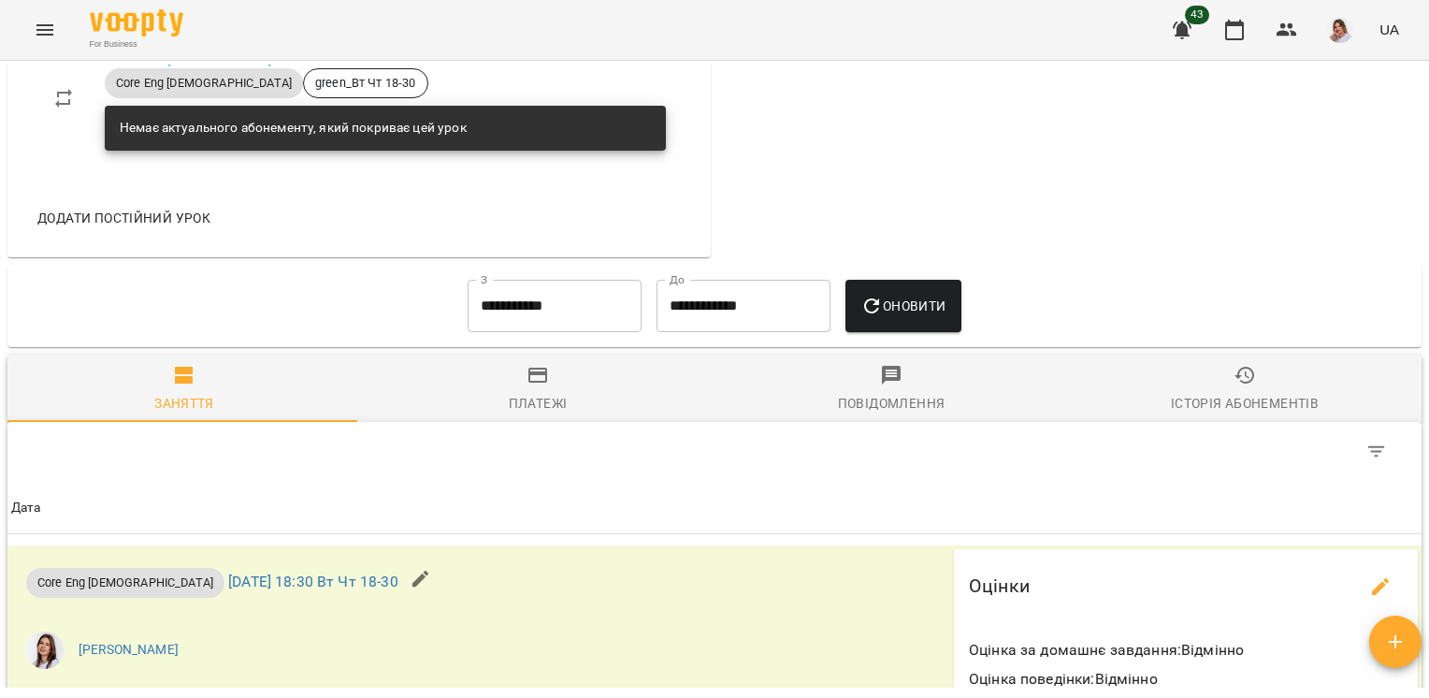
scroll to position [1403, 0]
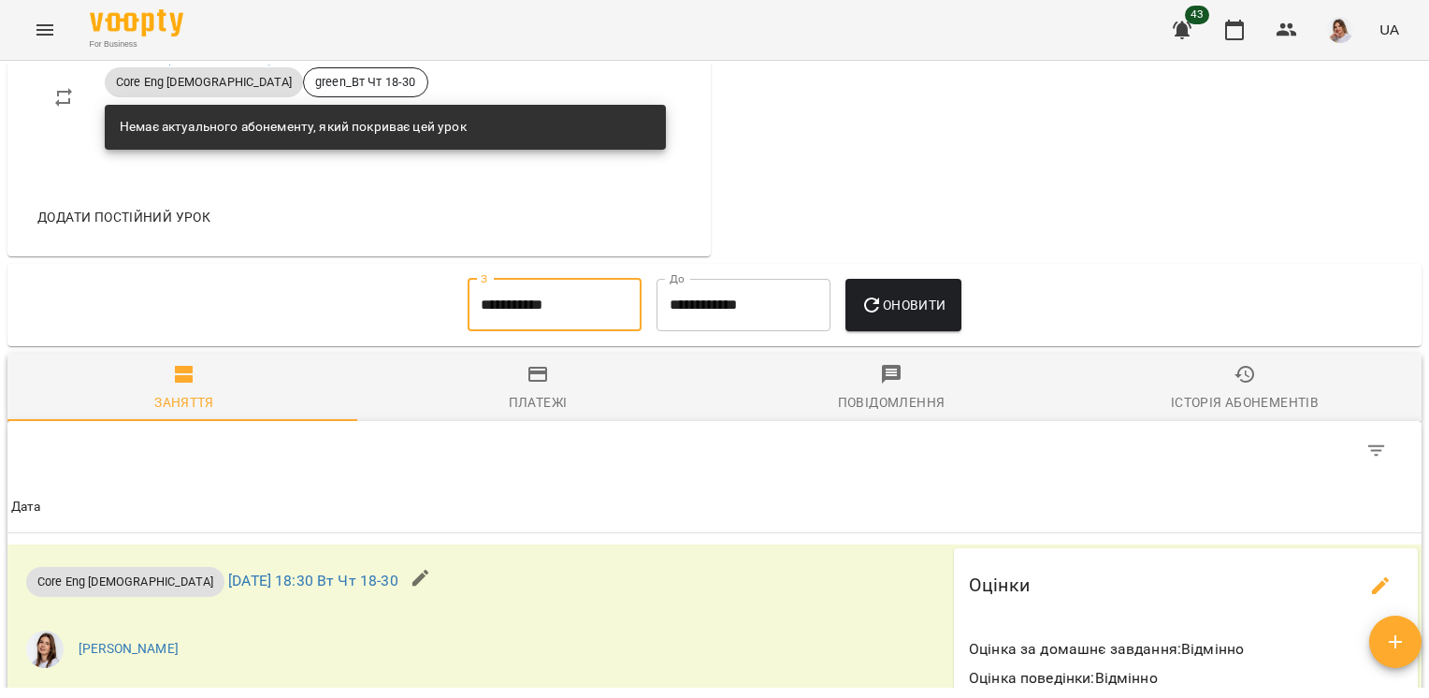
click at [513, 328] on input "**********" at bounding box center [555, 305] width 174 height 52
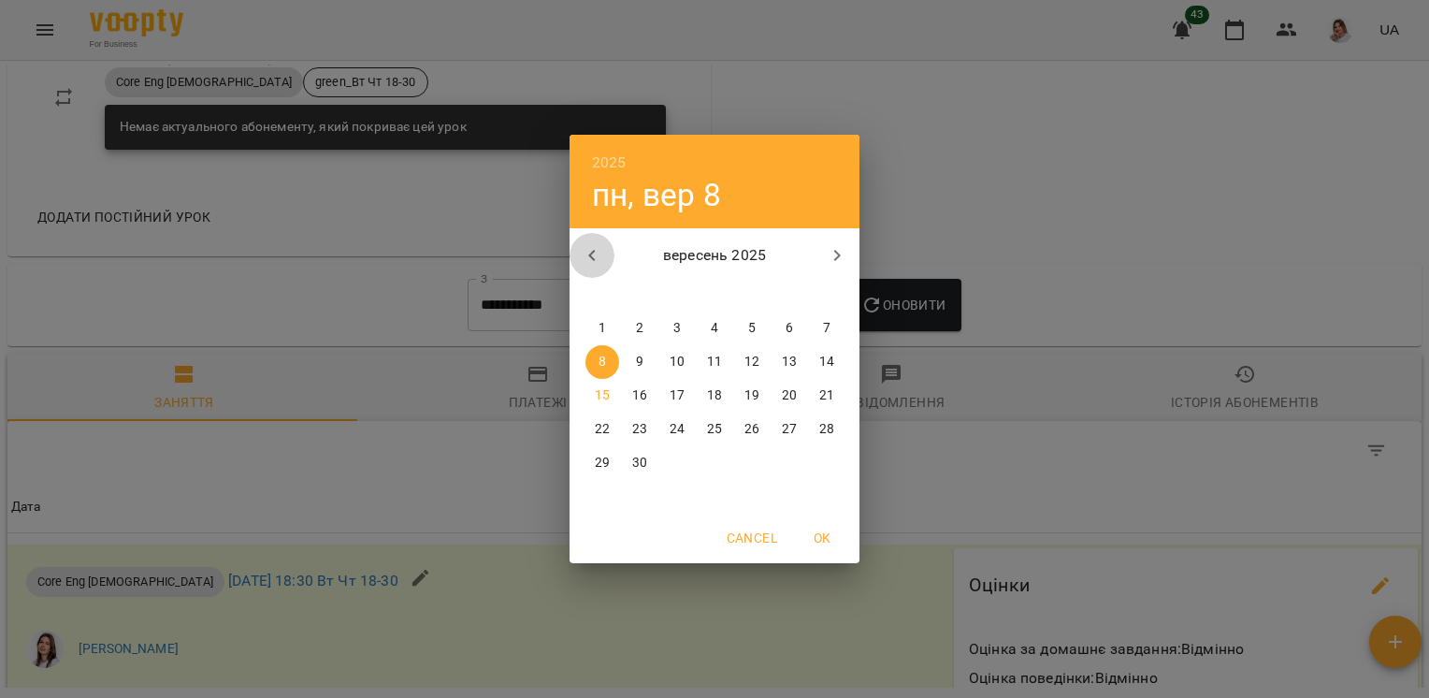
click at [584, 265] on icon "button" at bounding box center [592, 255] width 22 height 22
drag, startPoint x: 602, startPoint y: 419, endPoint x: 632, endPoint y: 400, distance: 35.3
click at [602, 420] on p "18" at bounding box center [602, 429] width 15 height 19
type input "**********"
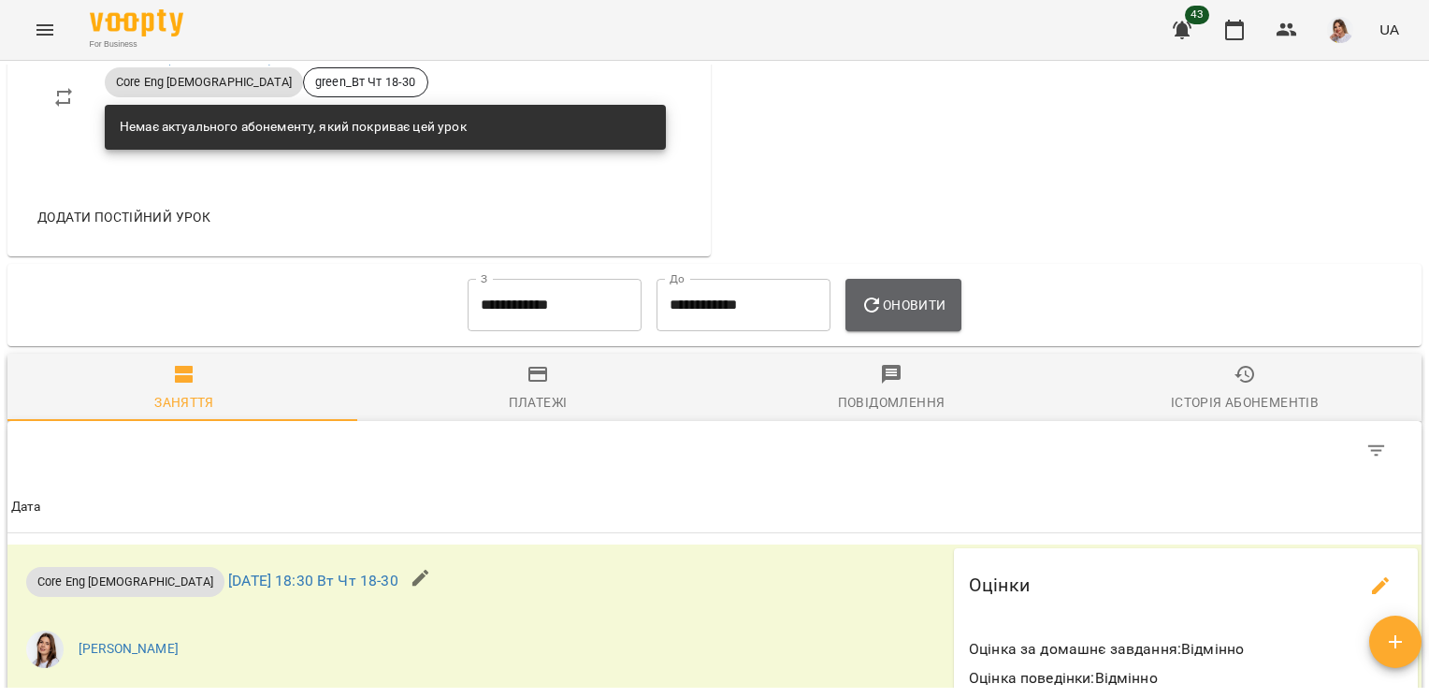
click at [864, 302] on button "Оновити" at bounding box center [902, 305] width 115 height 52
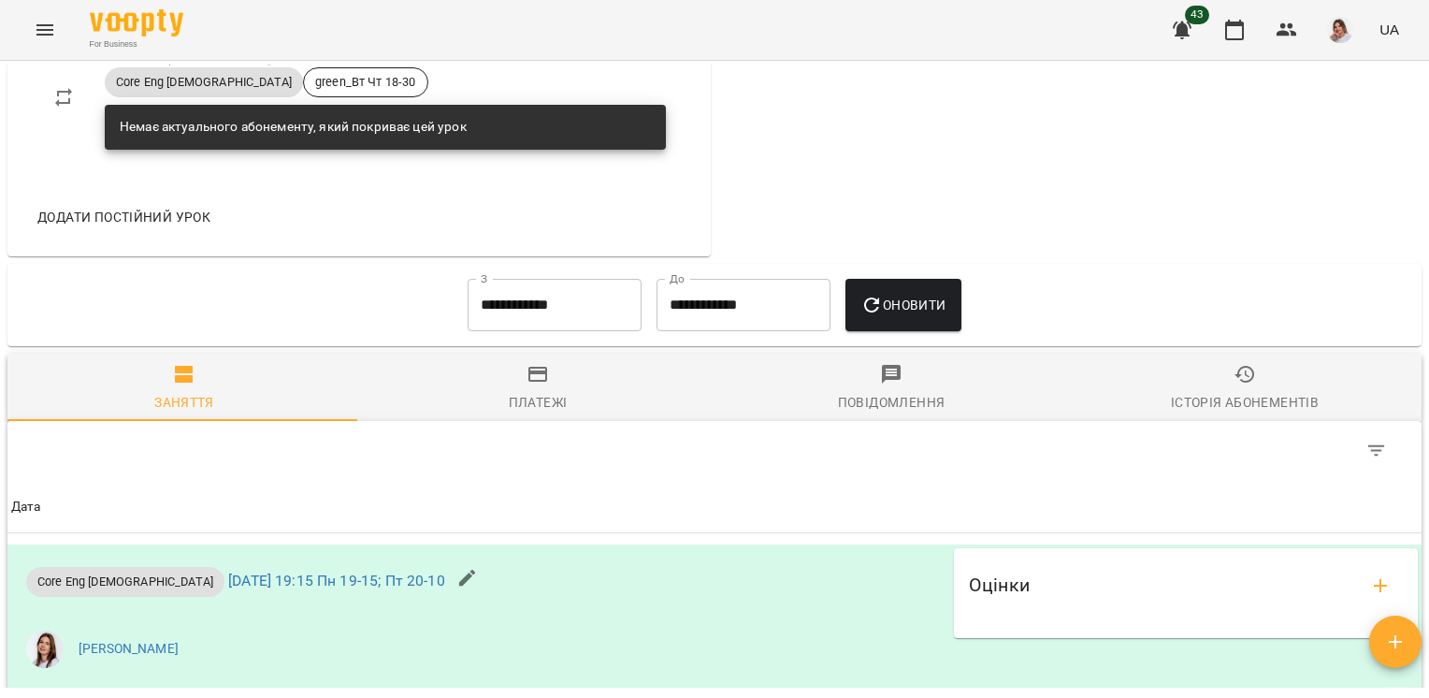
click at [535, 406] on div "Платежі" at bounding box center [538, 402] width 59 height 22
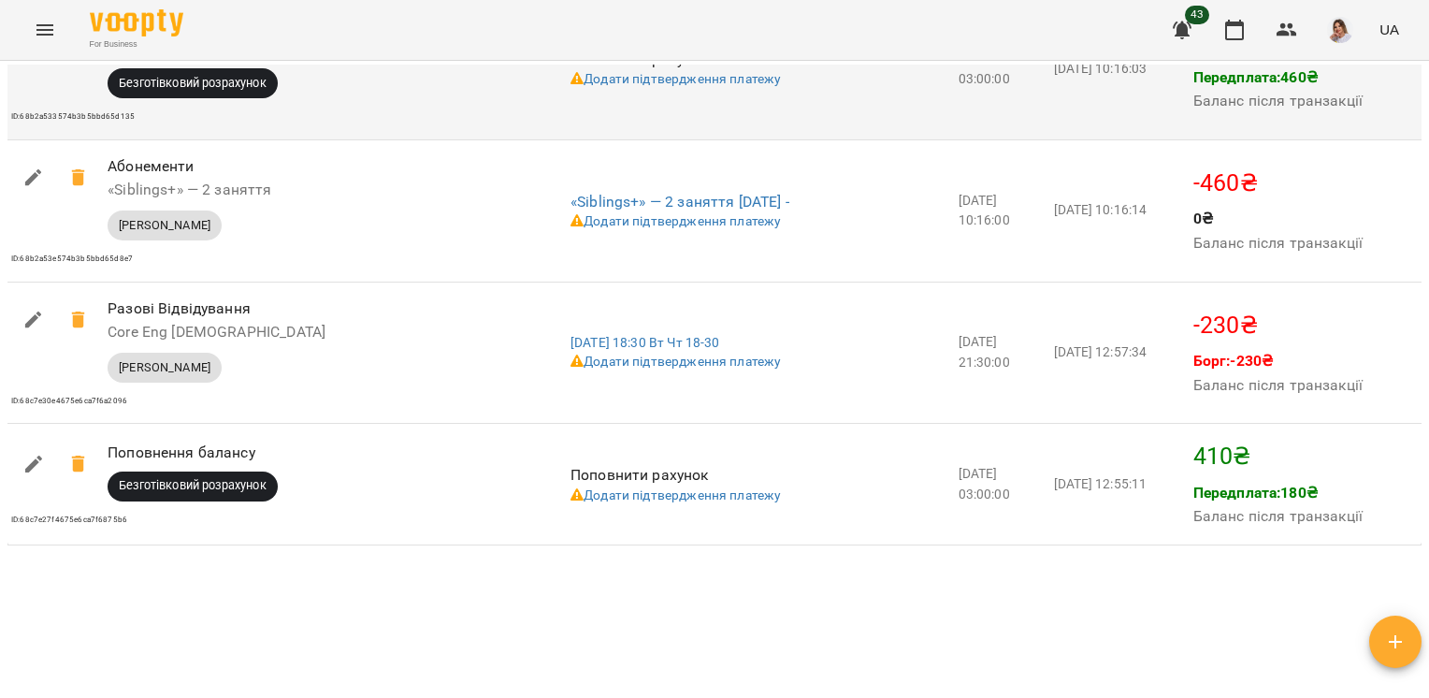
scroll to position [2503, 0]
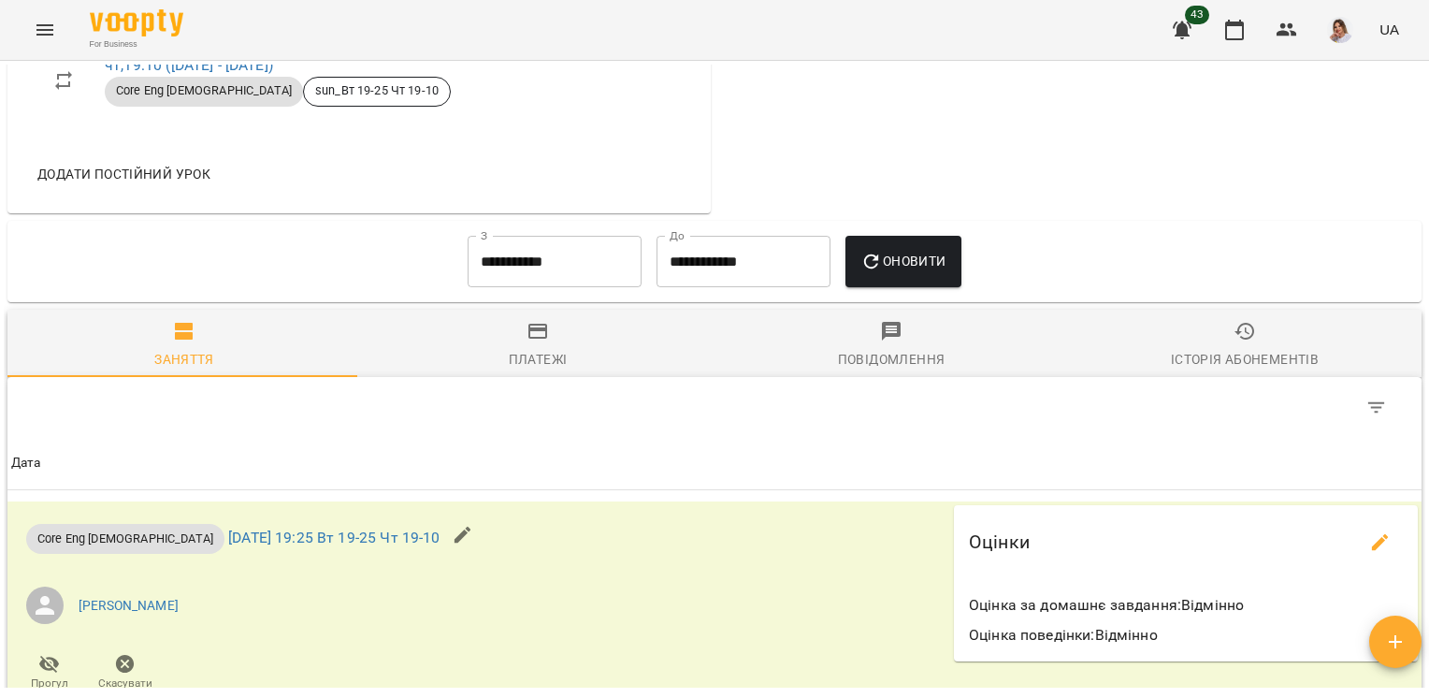
scroll to position [1496, 0]
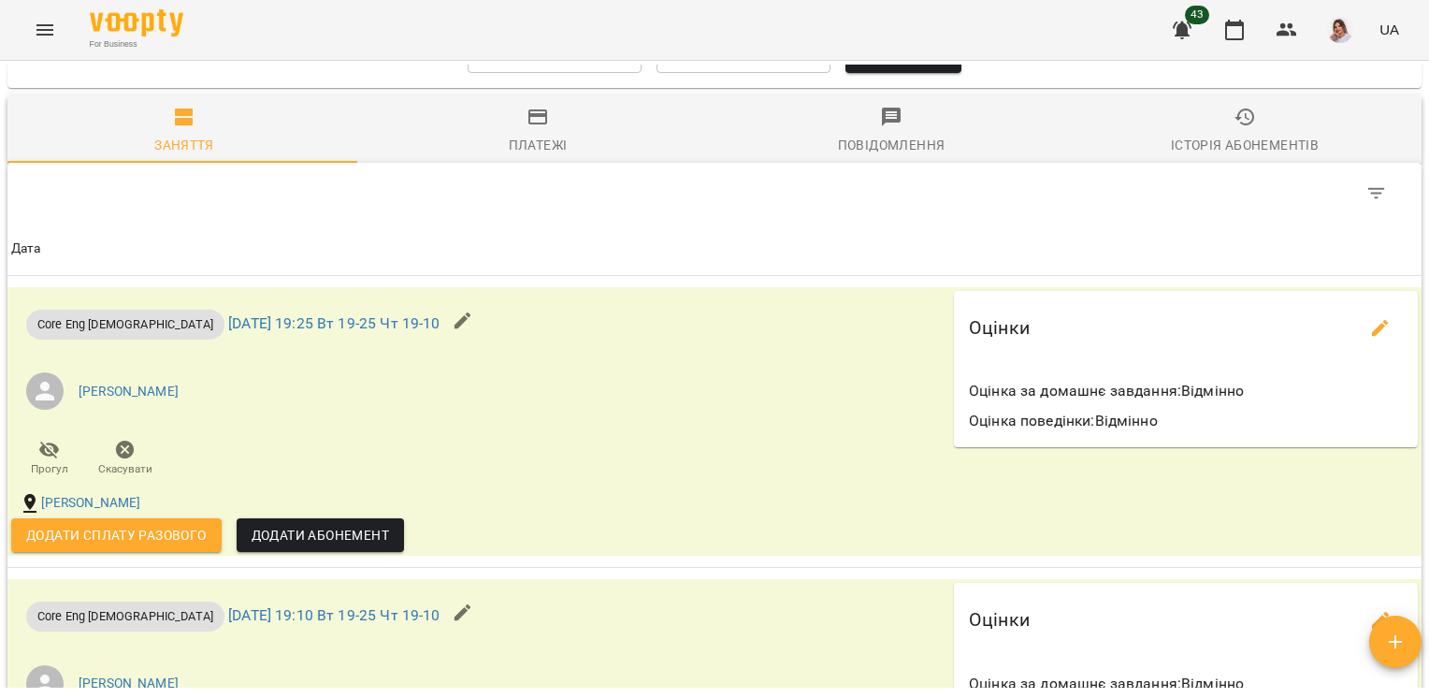
click at [558, 156] on div "Платежі" at bounding box center [538, 145] width 59 height 22
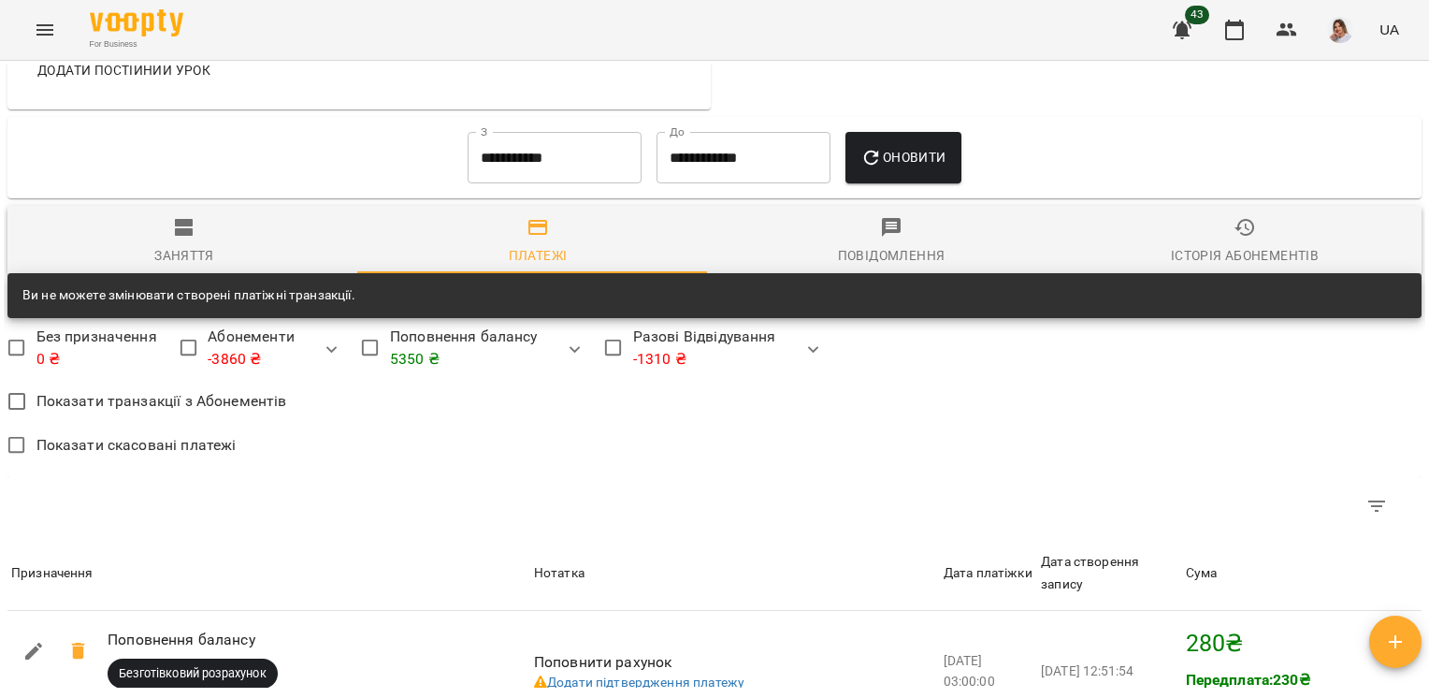
scroll to position [1381, 0]
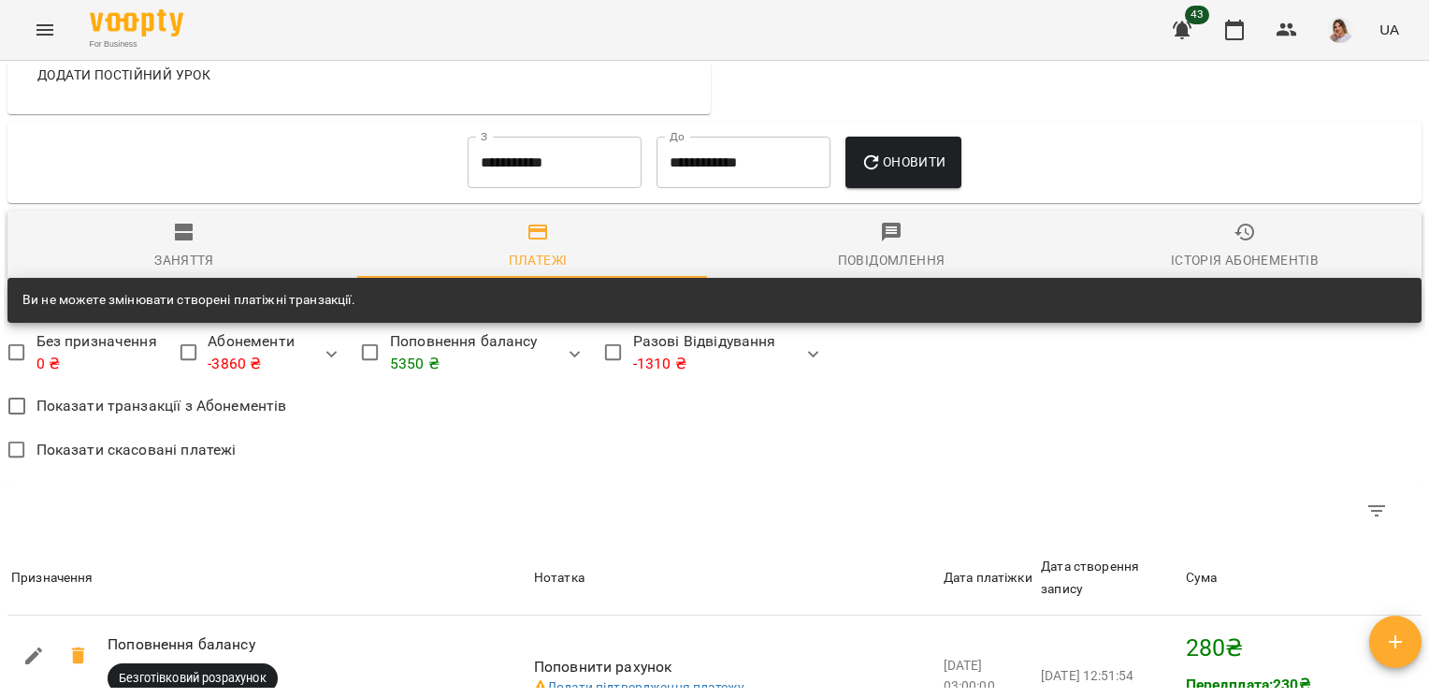
click at [584, 189] on input "**********" at bounding box center [555, 163] width 174 height 52
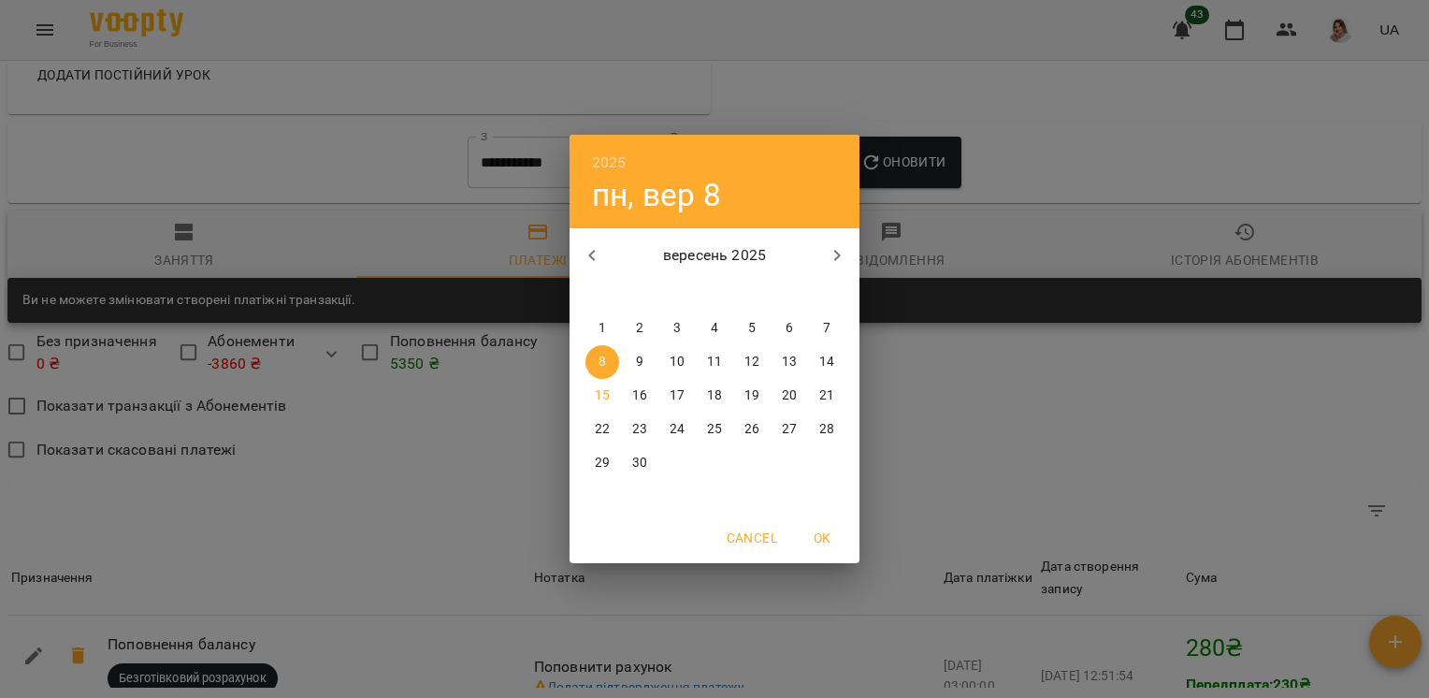
click at [587, 252] on icon "button" at bounding box center [592, 255] width 22 height 22
click at [599, 425] on p "18" at bounding box center [602, 429] width 15 height 19
type input "**********"
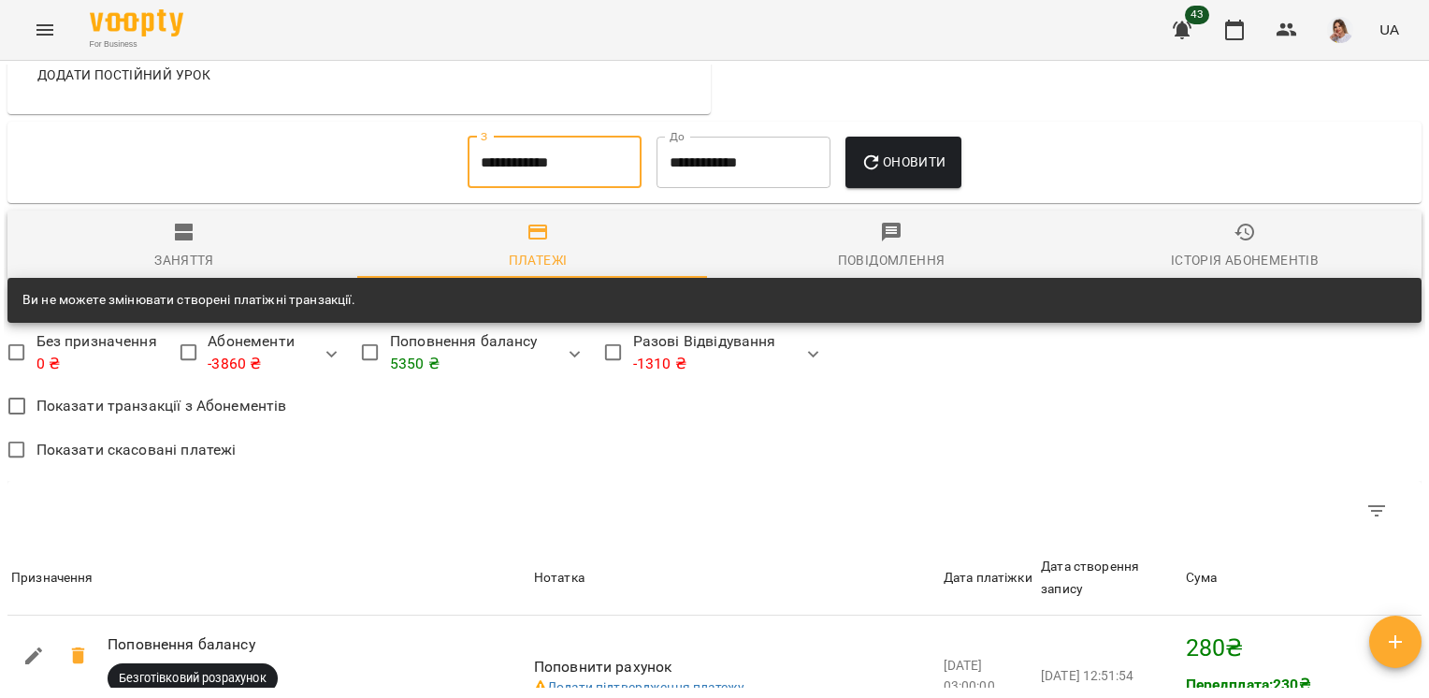
click at [550, 179] on input "**********" at bounding box center [555, 163] width 174 height 52
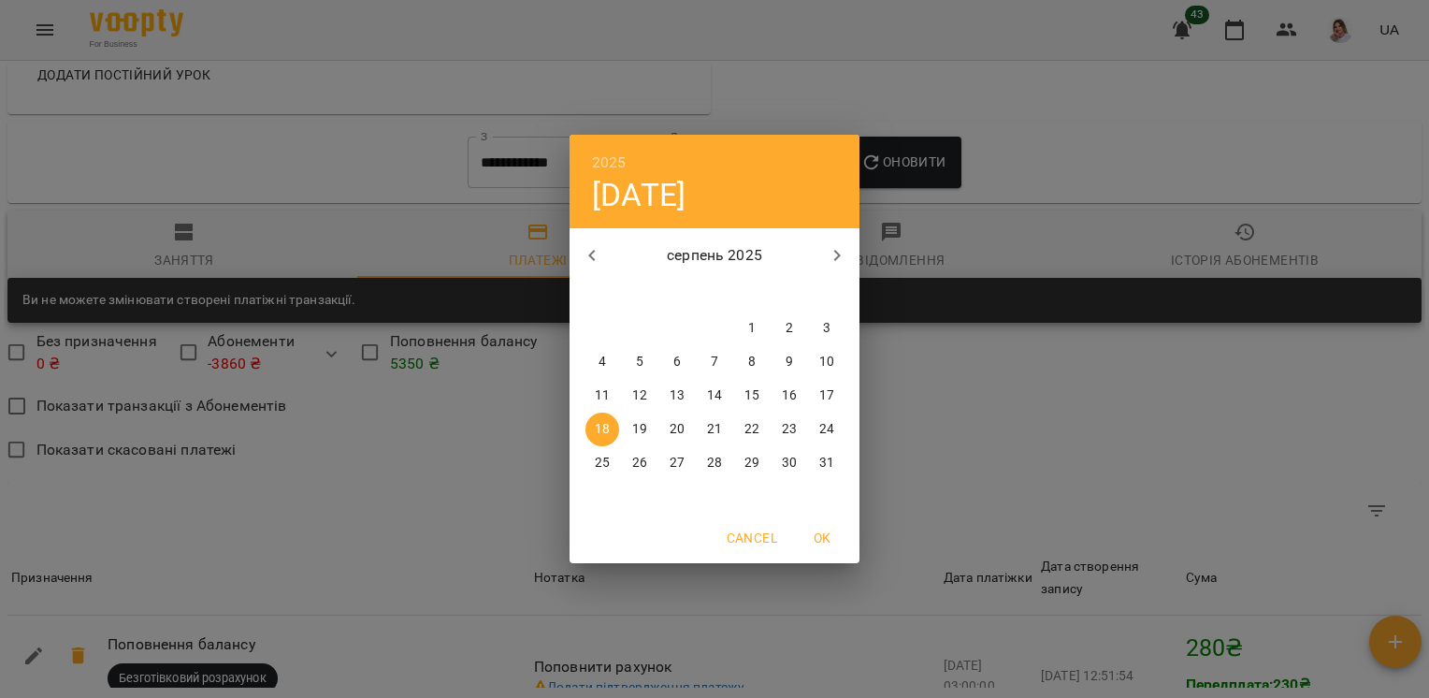
click at [607, 427] on p "18" at bounding box center [602, 429] width 15 height 19
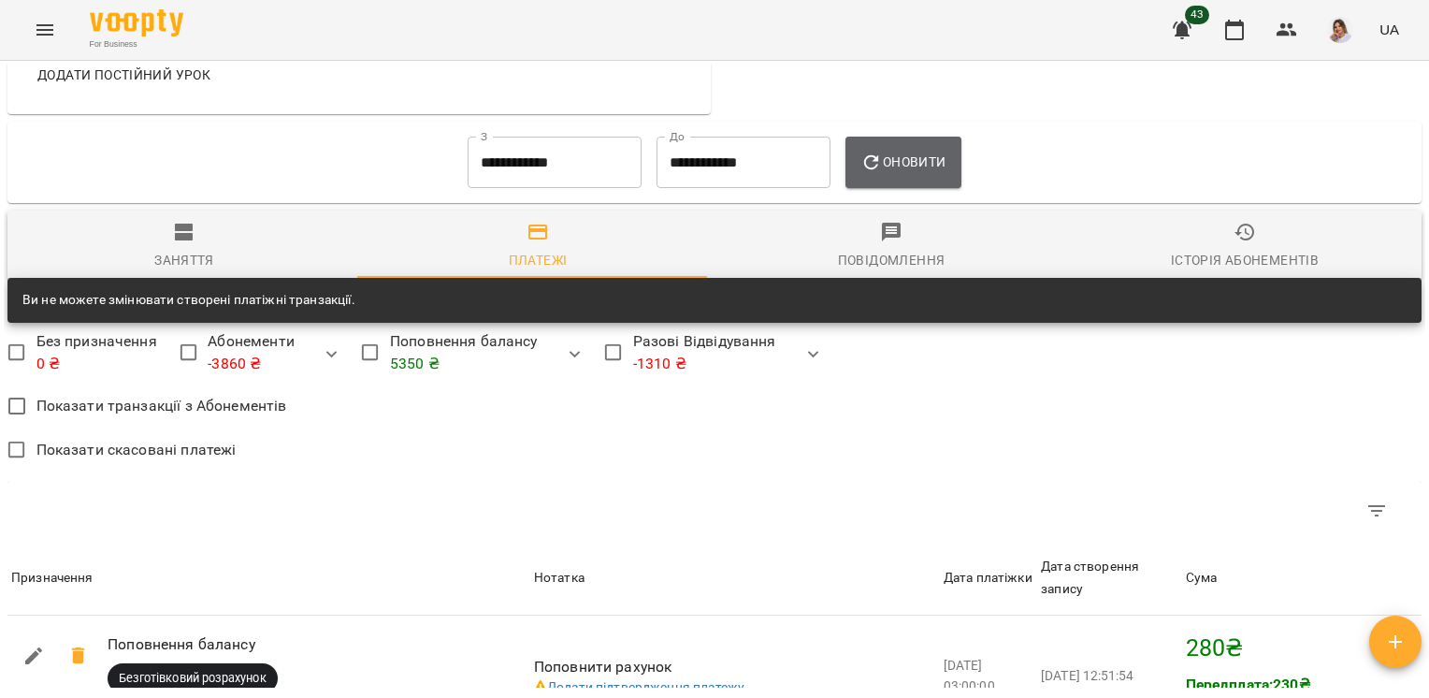
click at [931, 173] on span "Оновити" at bounding box center [902, 162] width 85 height 22
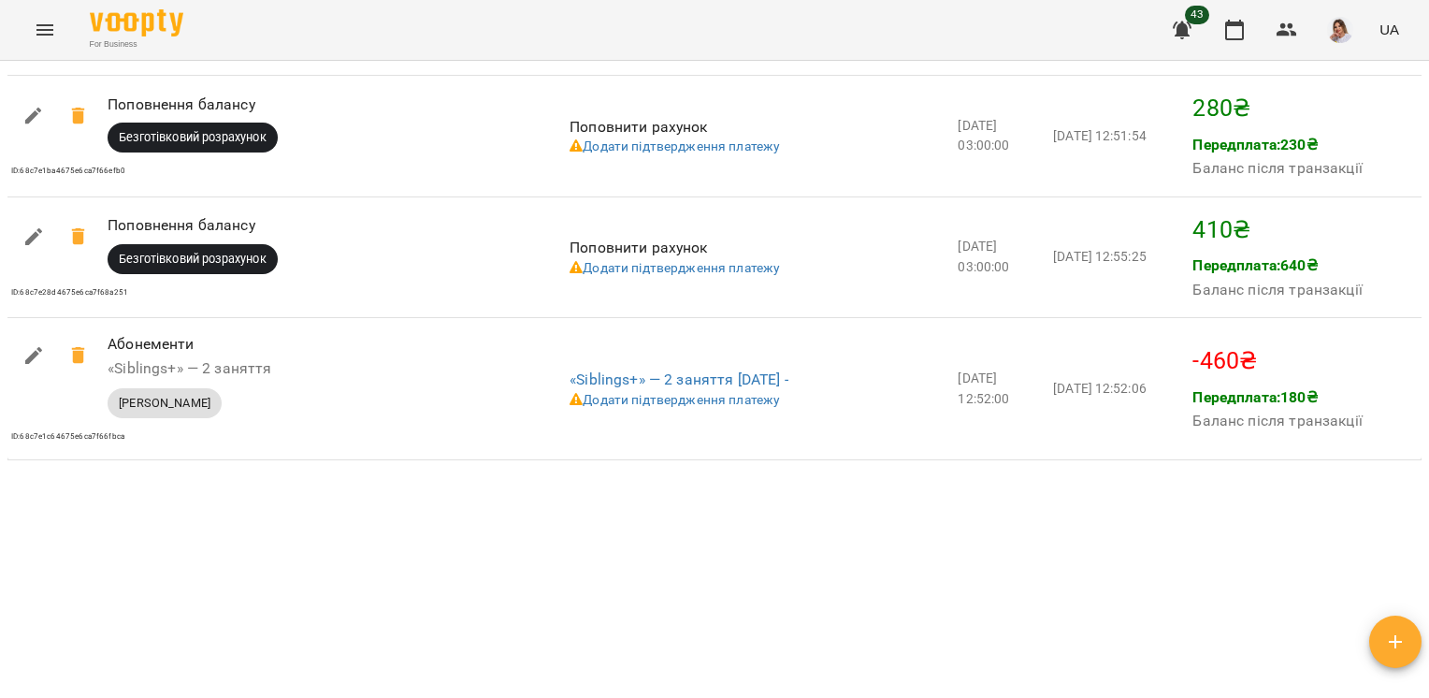
scroll to position [2631, 0]
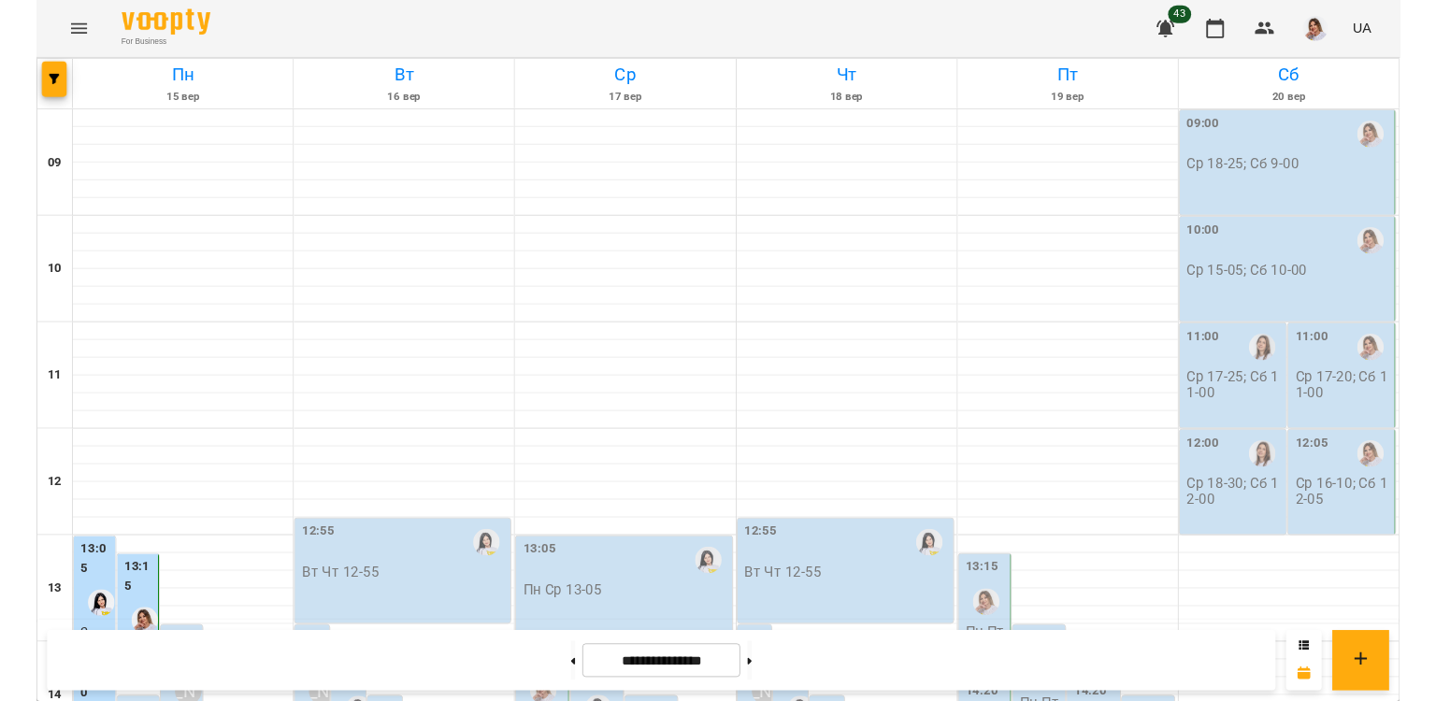
scroll to position [806, 0]
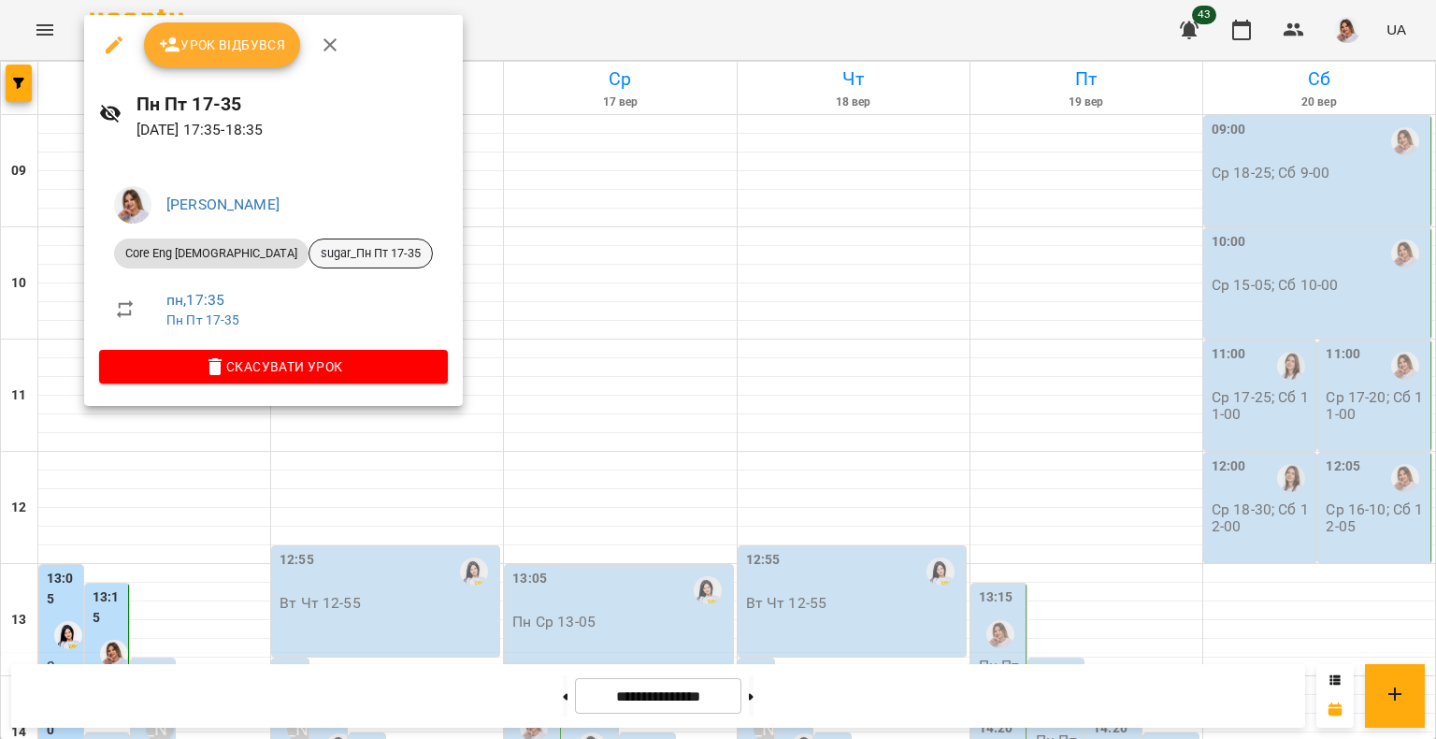
click at [310, 259] on span "sugar_Пн Пт 17-35" at bounding box center [371, 253] width 122 height 17
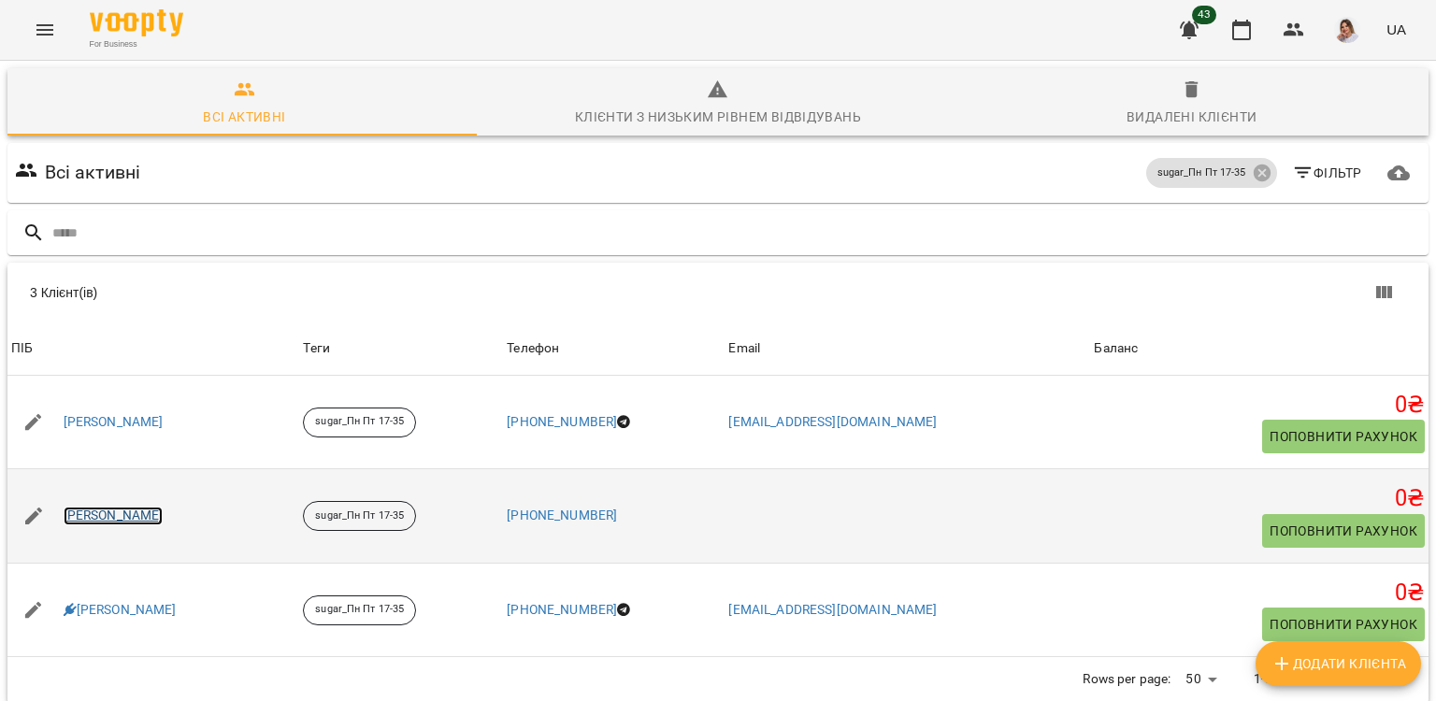
click at [155, 514] on link "[PERSON_NAME]" at bounding box center [114, 516] width 100 height 19
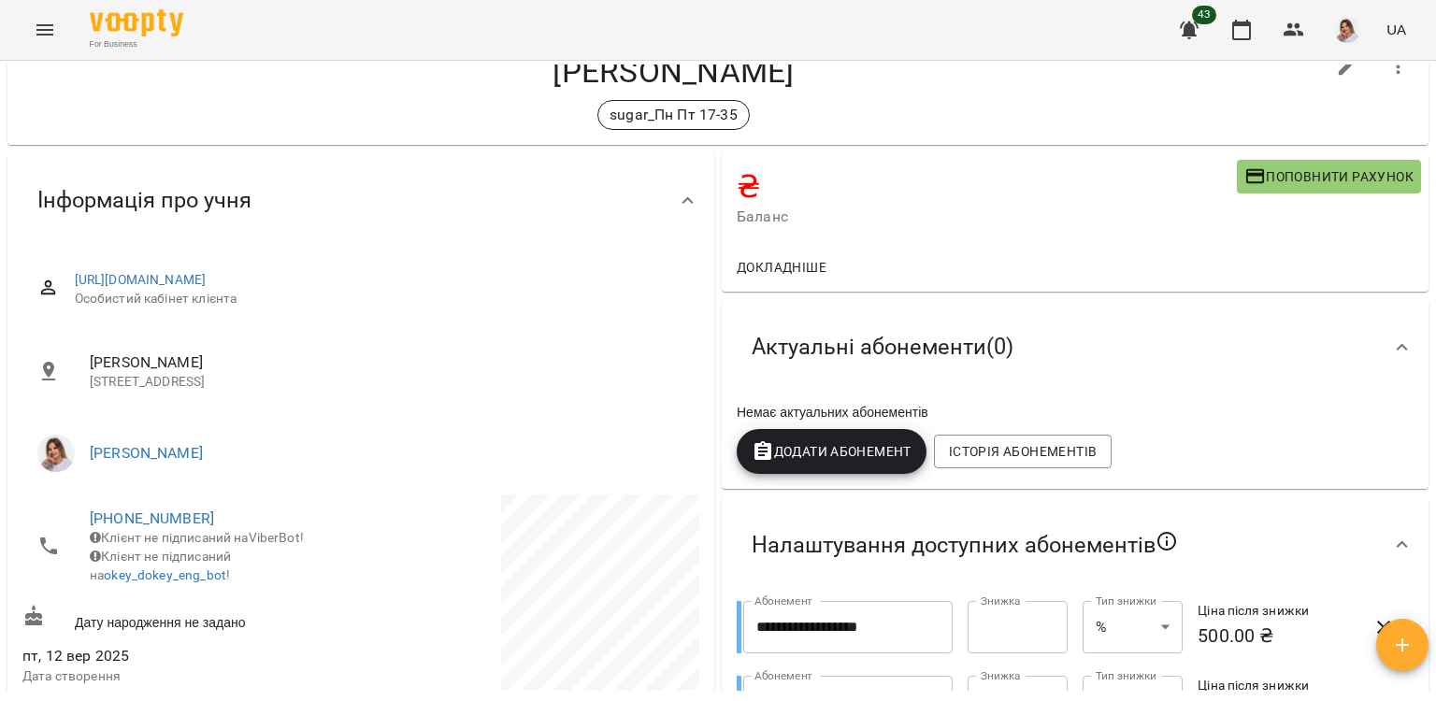
scroll to position [94, 0]
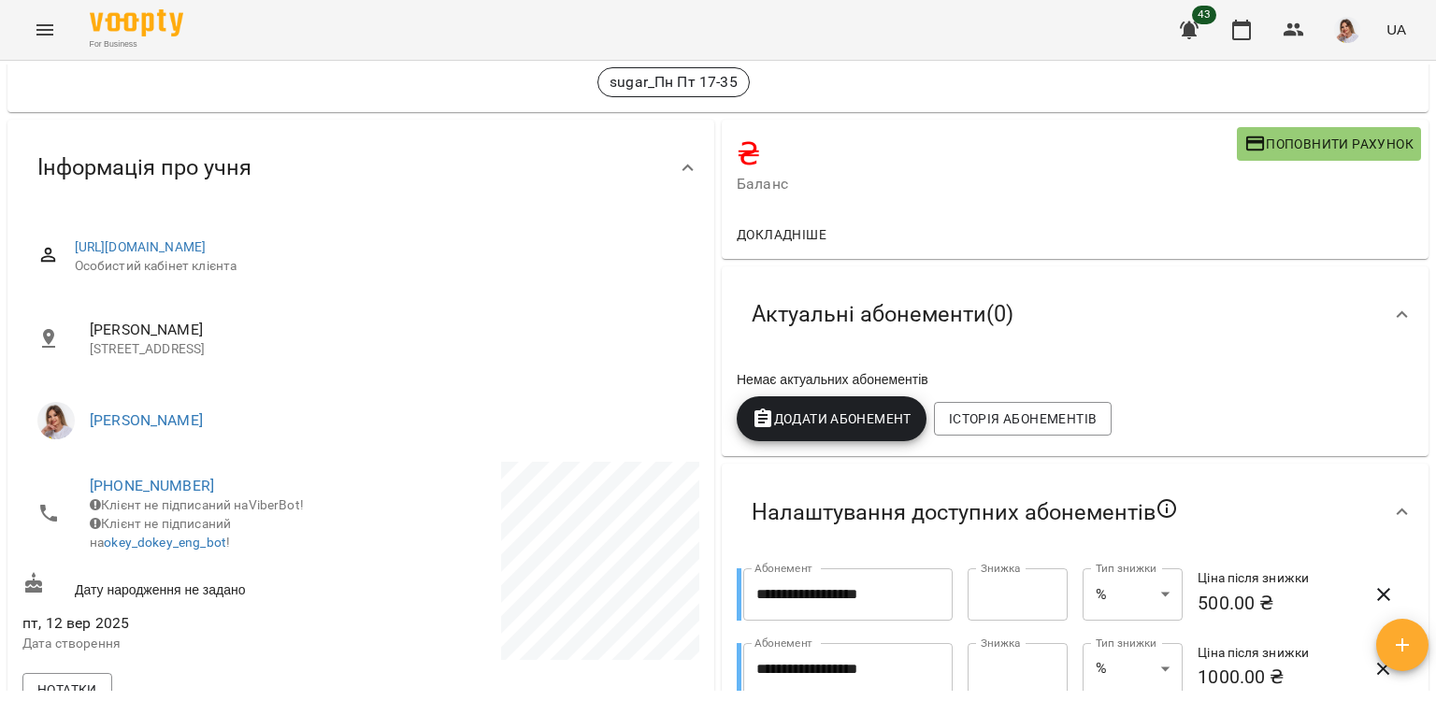
click at [41, 41] on button "Menu" at bounding box center [44, 29] width 45 height 45
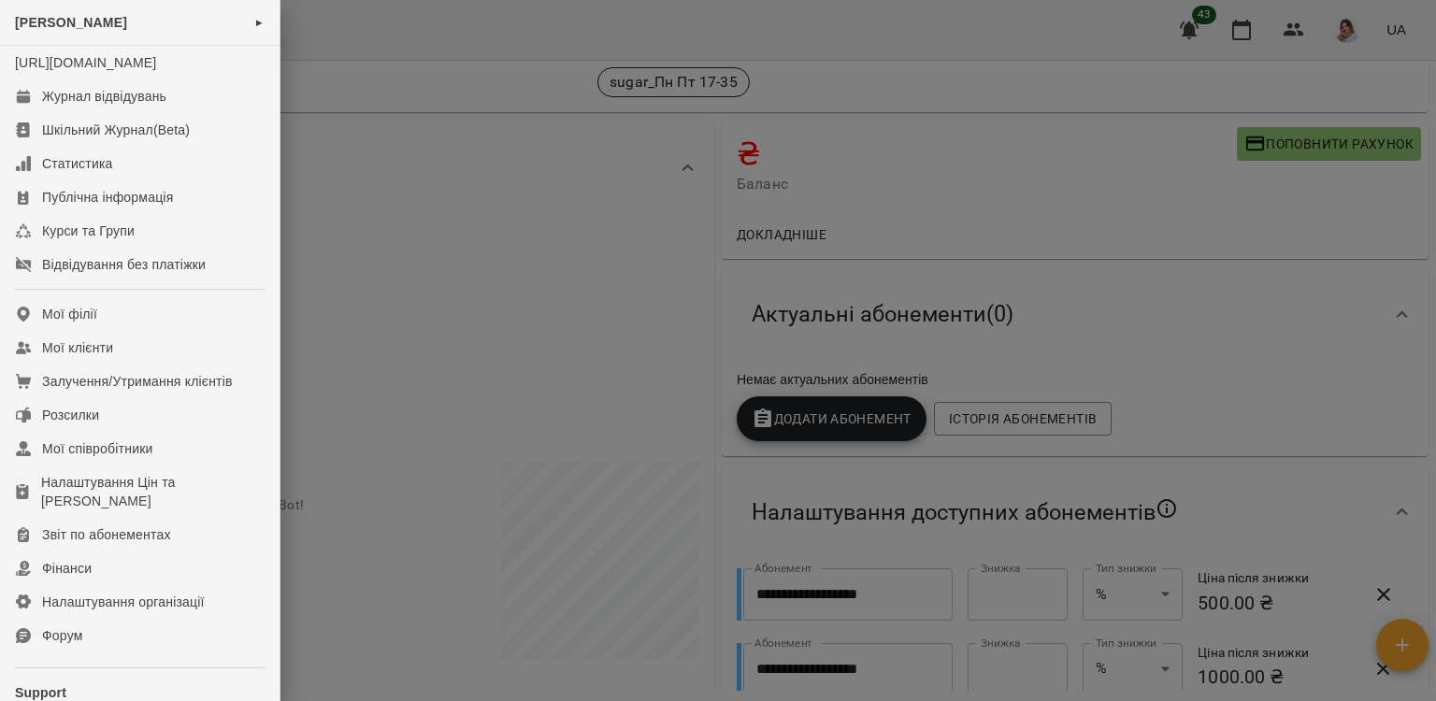
click at [435, 256] on div at bounding box center [718, 350] width 1436 height 701
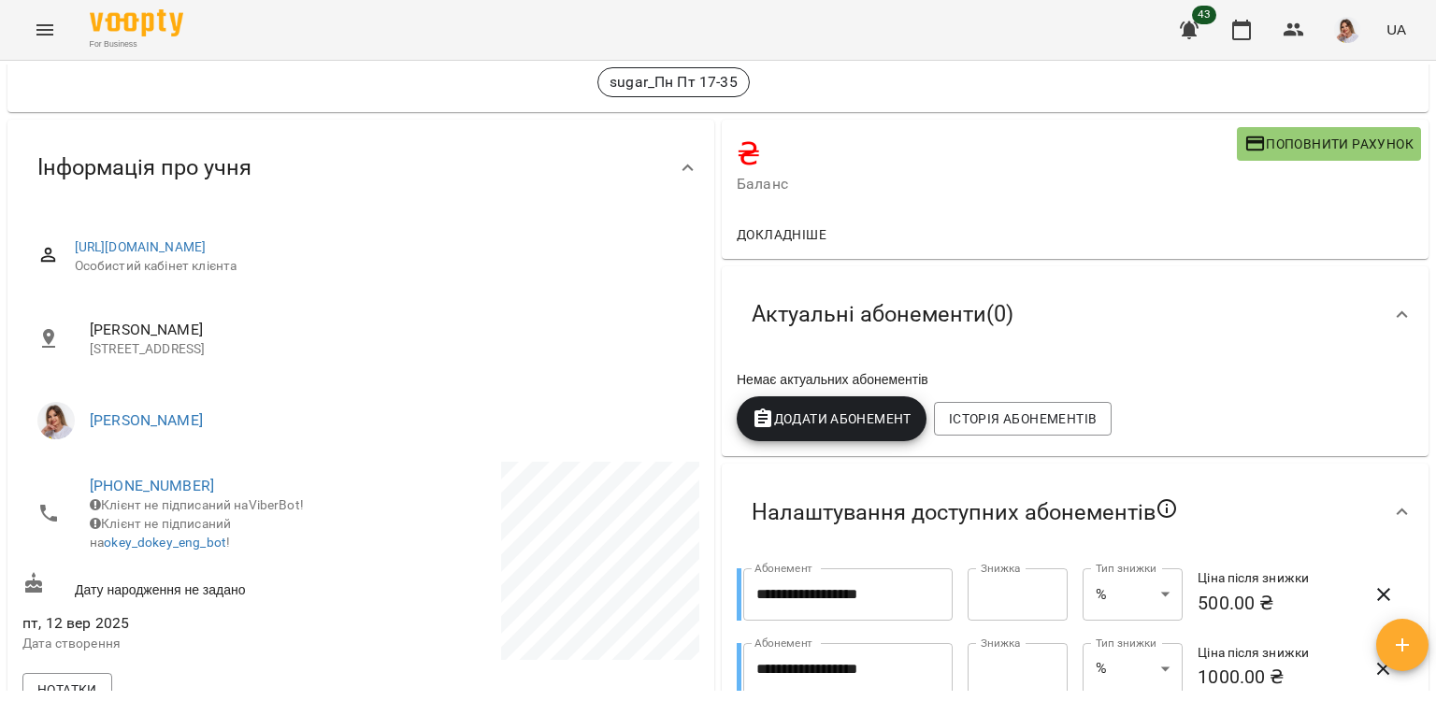
scroll to position [0, 0]
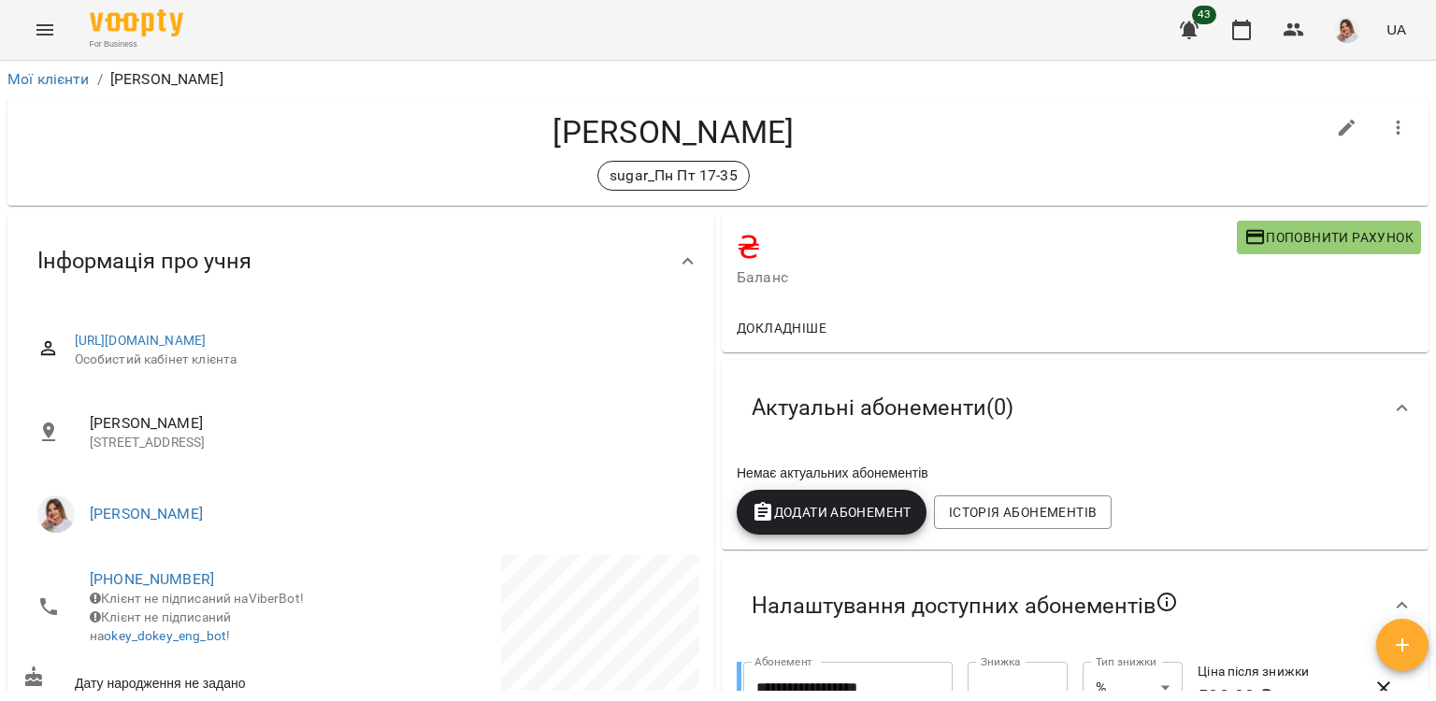
drag, startPoint x: 254, startPoint y: 79, endPoint x: 109, endPoint y: 77, distance: 145.0
click at [109, 77] on ol "Мої клієнти / [PERSON_NAME]" at bounding box center [717, 79] width 1421 height 22
copy p "[PERSON_NAME]"
click at [545, 203] on div "[PERSON_NAME] sugar_Пн Пт 17-35" at bounding box center [717, 152] width 1421 height 108
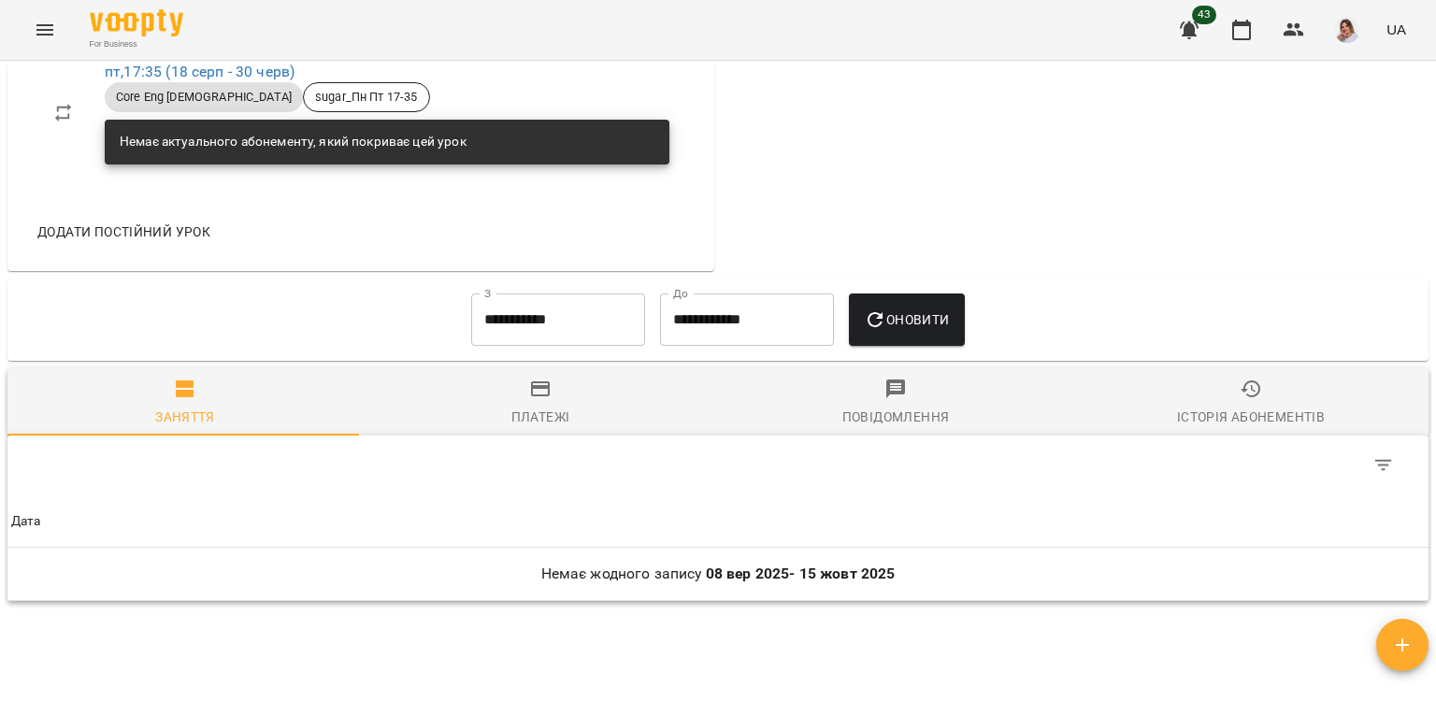
scroll to position [1243, 0]
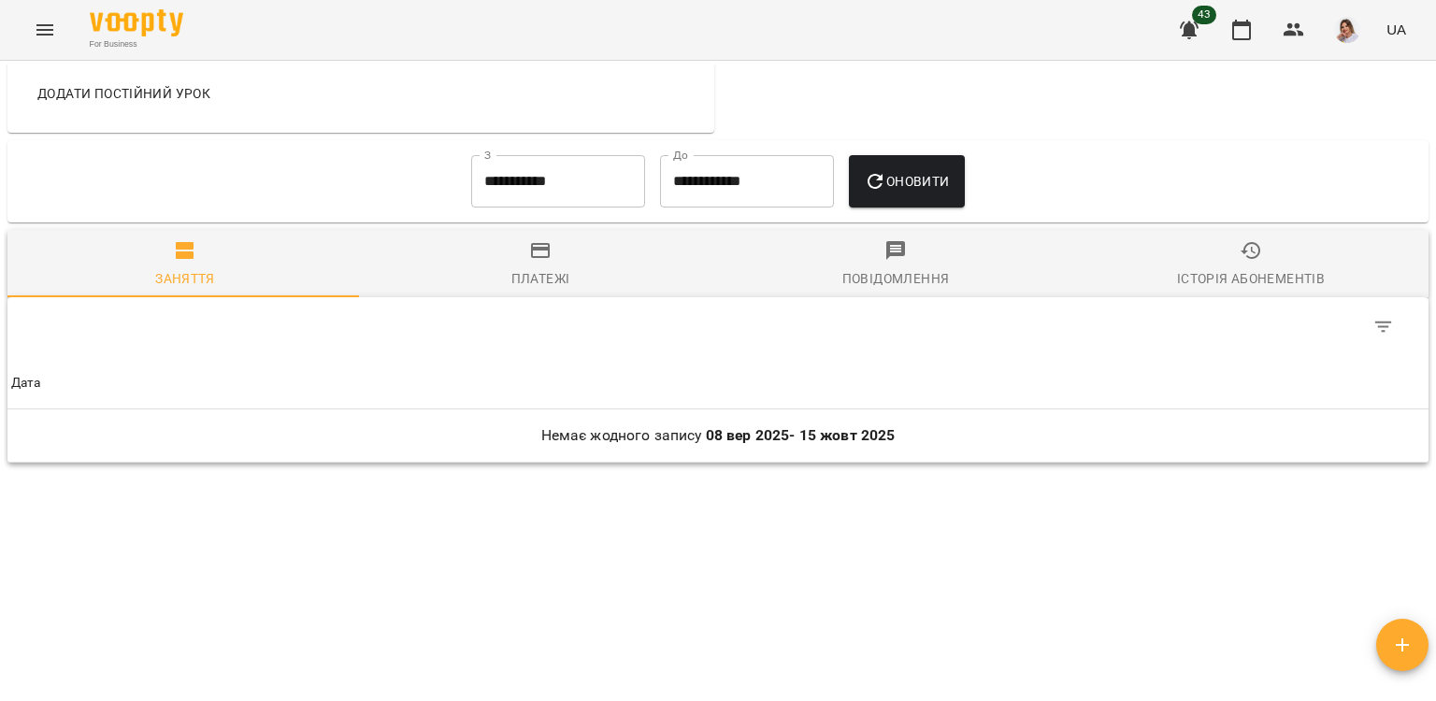
click at [557, 180] on input "**********" at bounding box center [558, 181] width 174 height 52
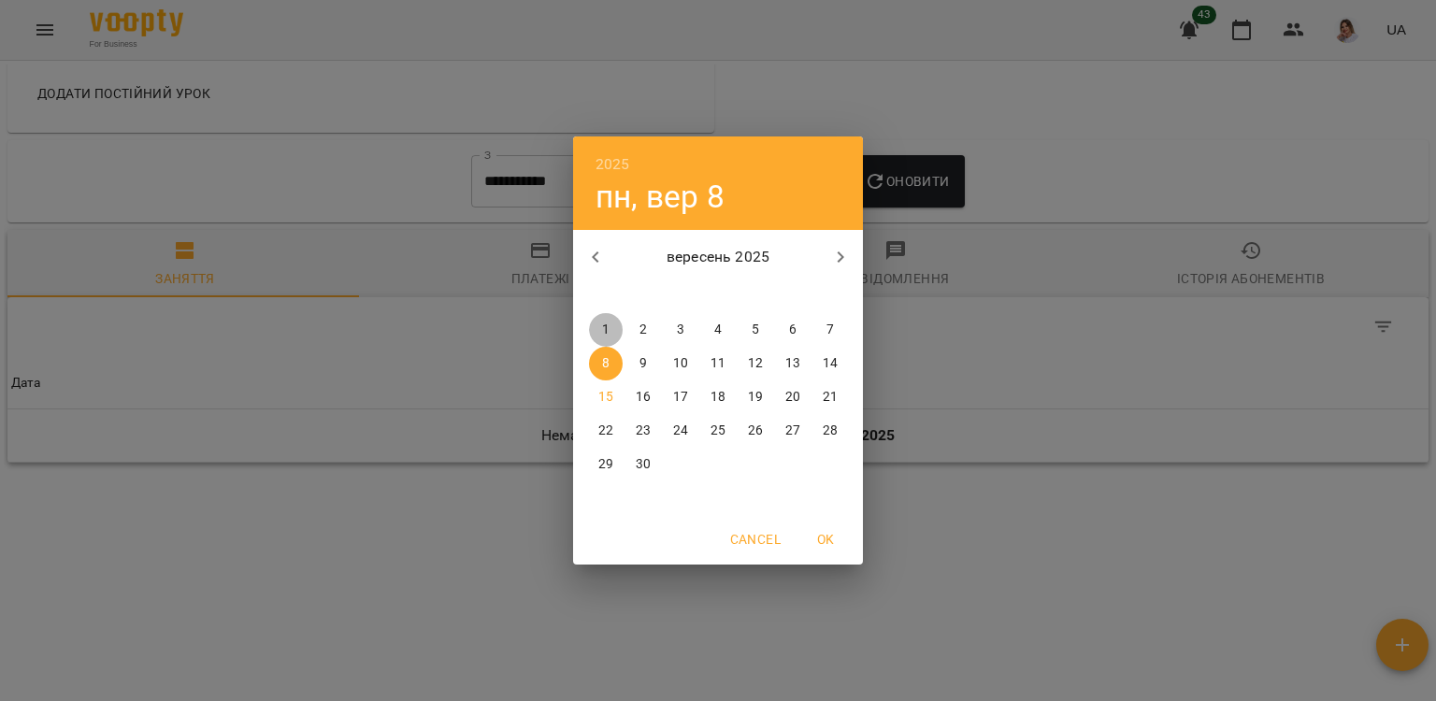
drag, startPoint x: 602, startPoint y: 335, endPoint x: 612, endPoint y: 336, distance: 9.4
click at [602, 336] on p "1" at bounding box center [605, 330] width 7 height 19
type input "**********"
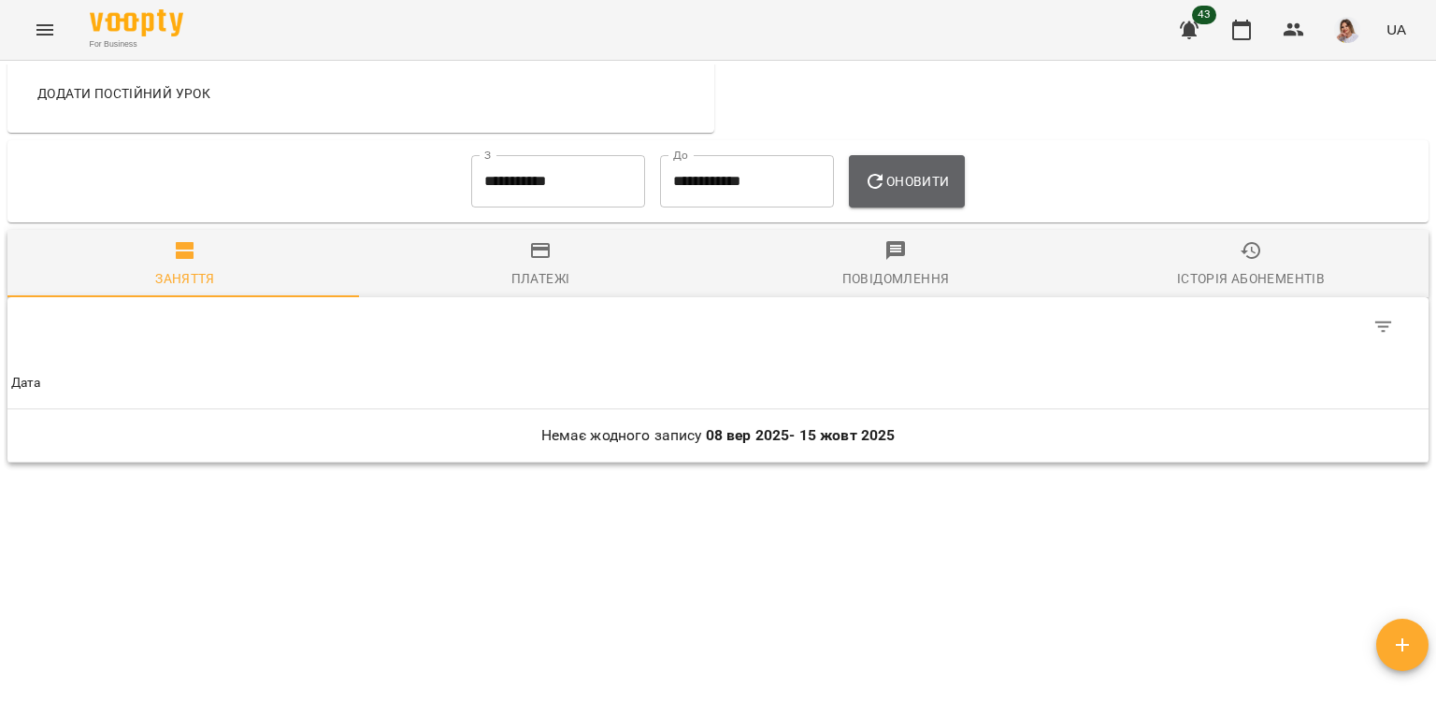
click at [886, 189] on icon "button" at bounding box center [875, 181] width 22 height 22
